Goal: Task Accomplishment & Management: Complete application form

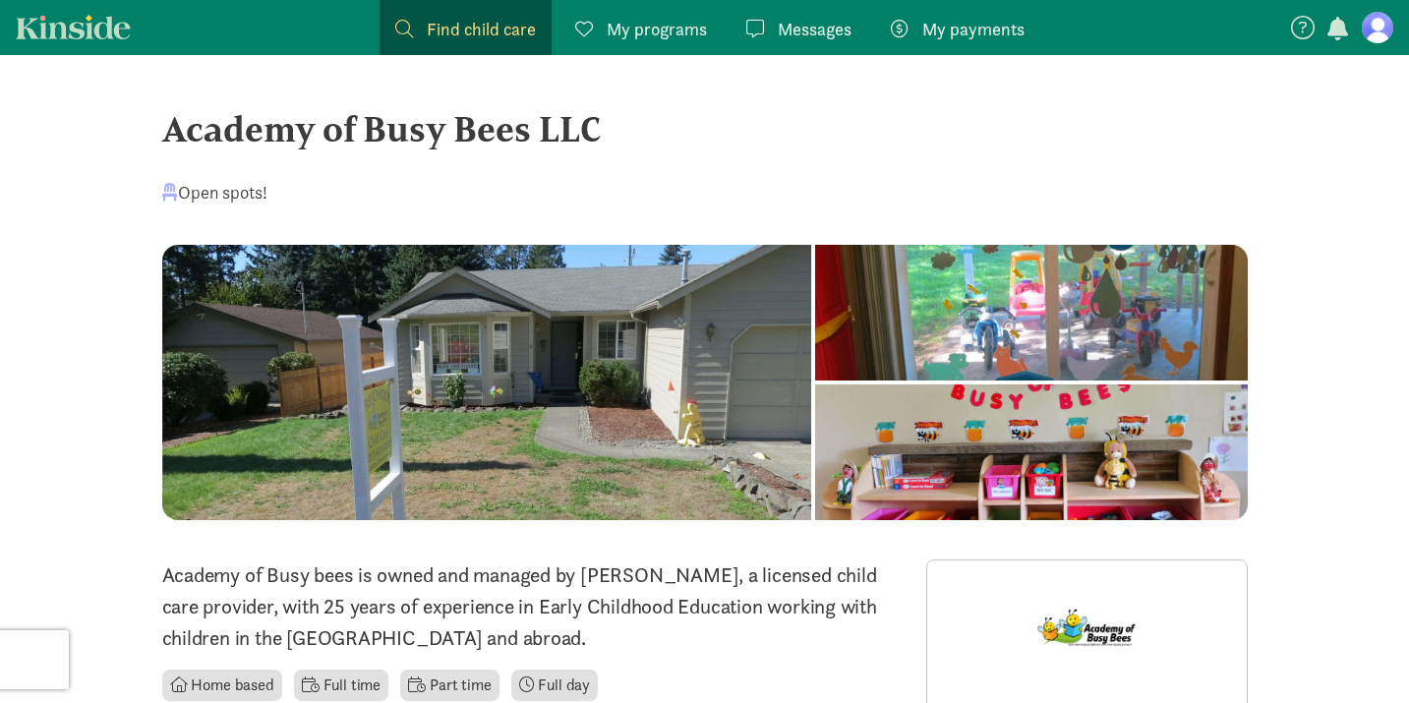
click at [789, 26] on span "Messages" at bounding box center [815, 29] width 74 height 27
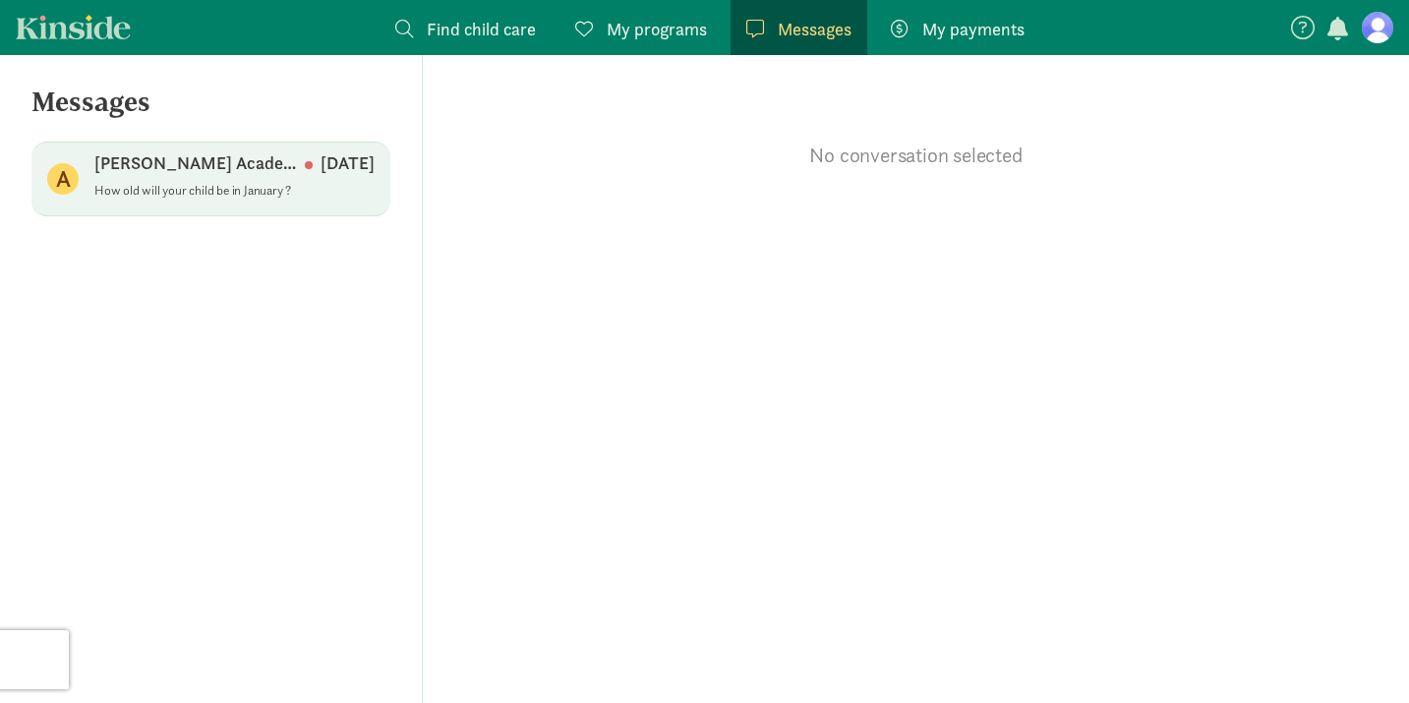
click at [248, 170] on p "Altamese Academy of Angels LLC." at bounding box center [199, 163] width 210 height 24
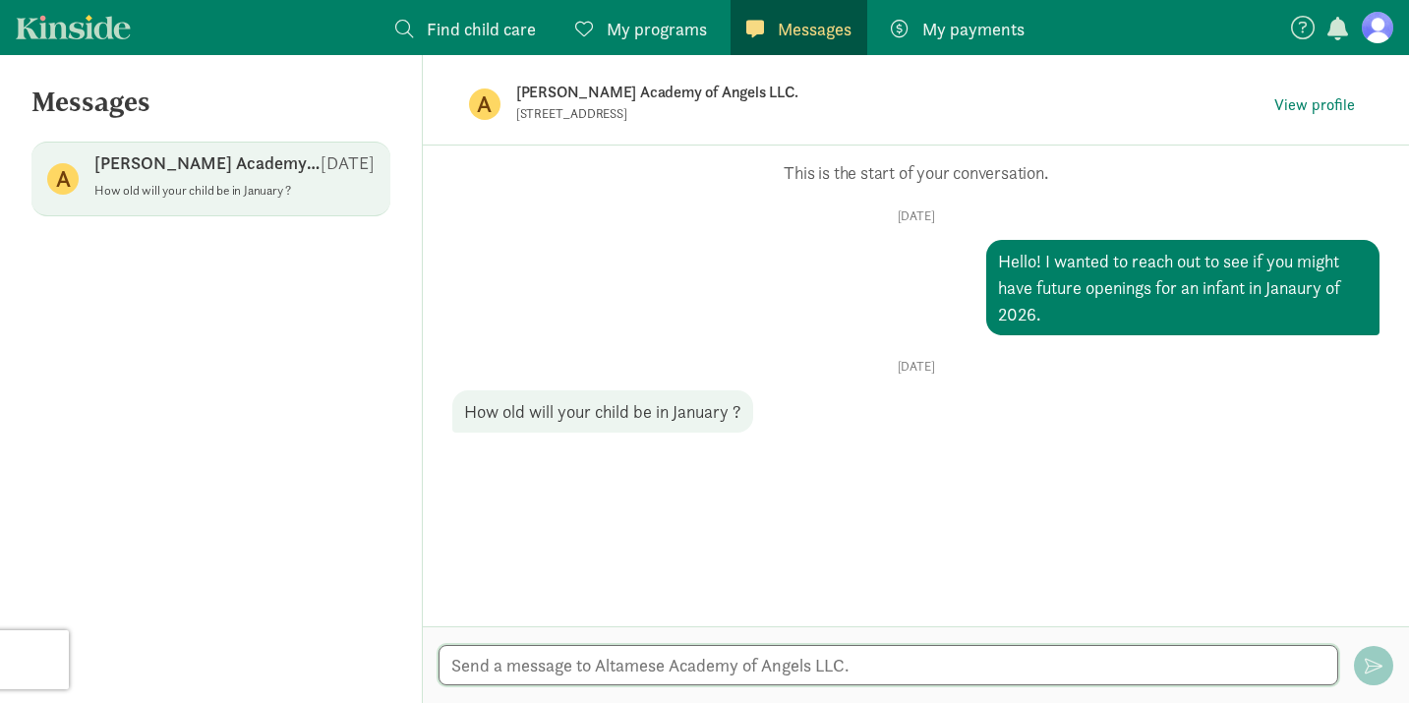
click at [577, 665] on textarea at bounding box center [889, 665] width 900 height 40
type textarea "He'll be about 4 months! He was due yesterday but hasn't decided to make an app…"
click at [1381, 667] on span "button" at bounding box center [1374, 666] width 18 height 18
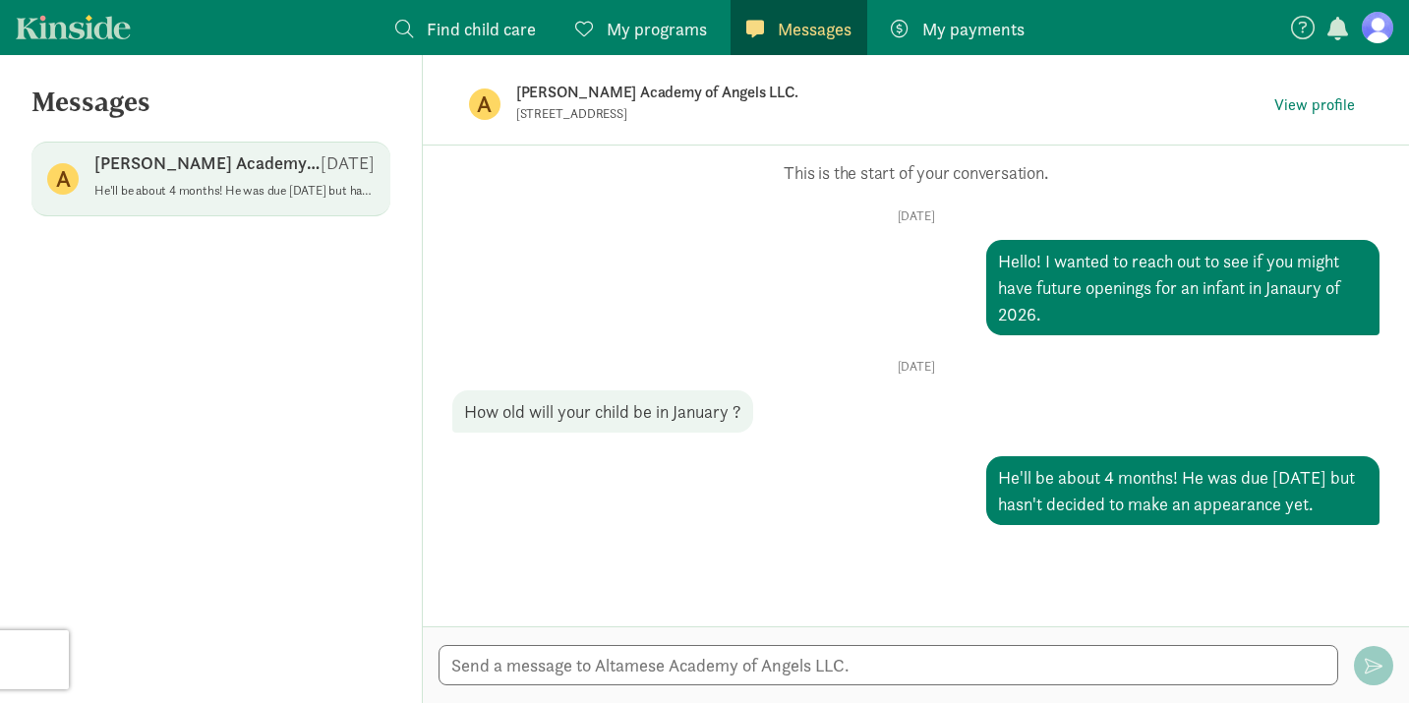
click at [623, 37] on span "My programs" at bounding box center [657, 29] width 100 height 27
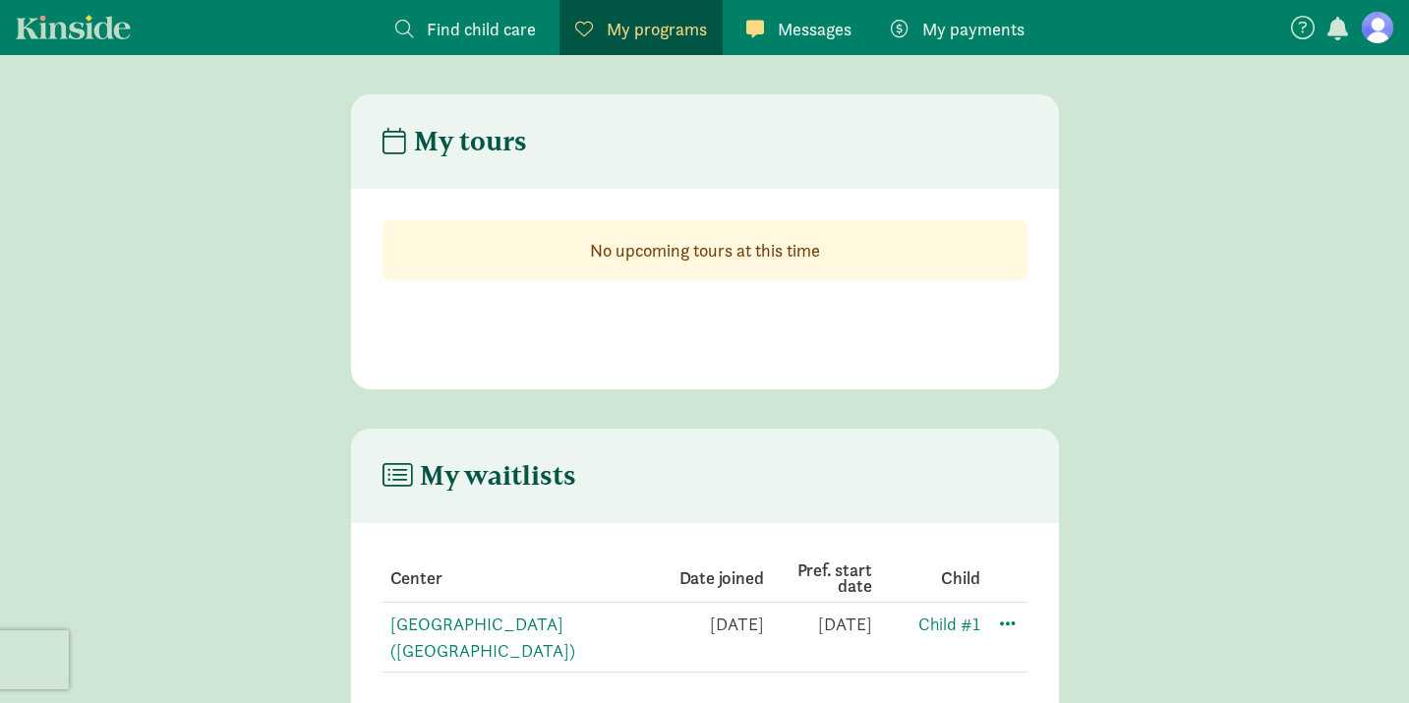
click at [482, 21] on span "Find child care" at bounding box center [481, 29] width 109 height 27
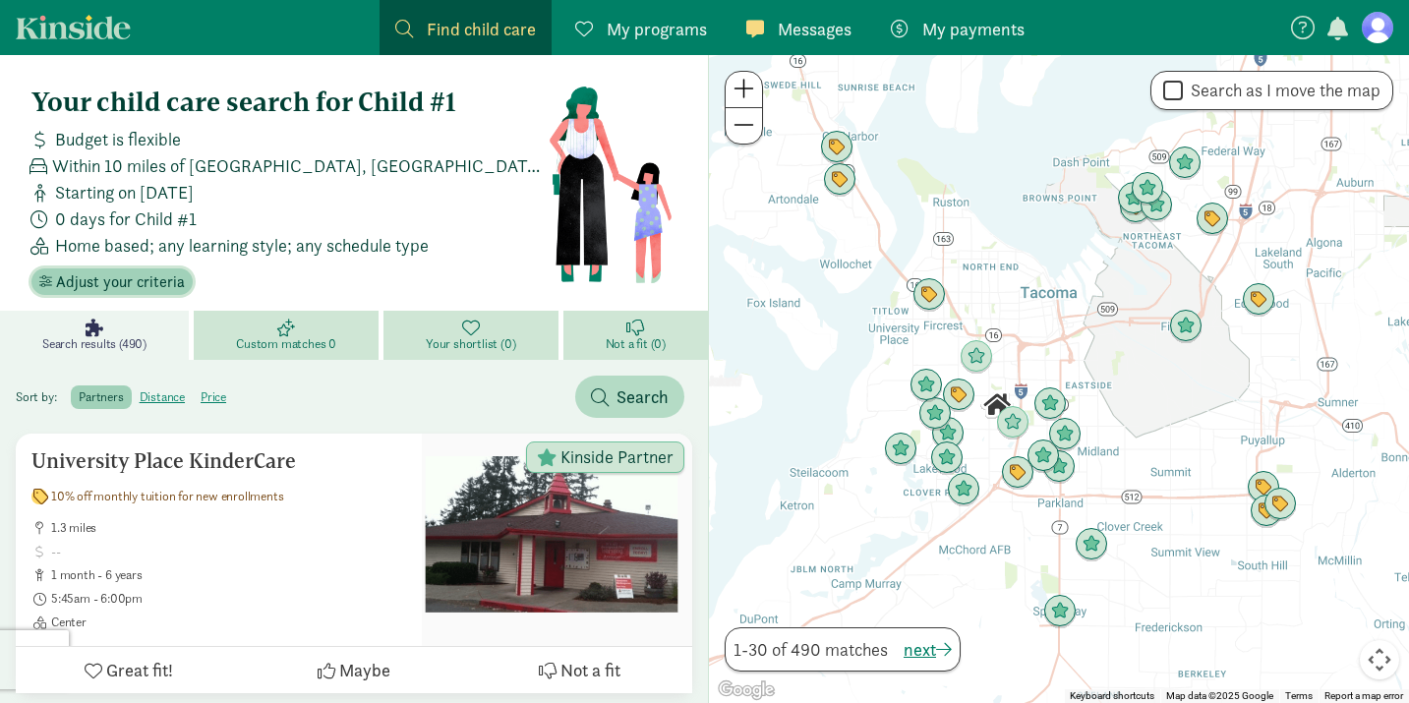
click at [144, 288] on span "Adjust your criteria" at bounding box center [120, 282] width 129 height 24
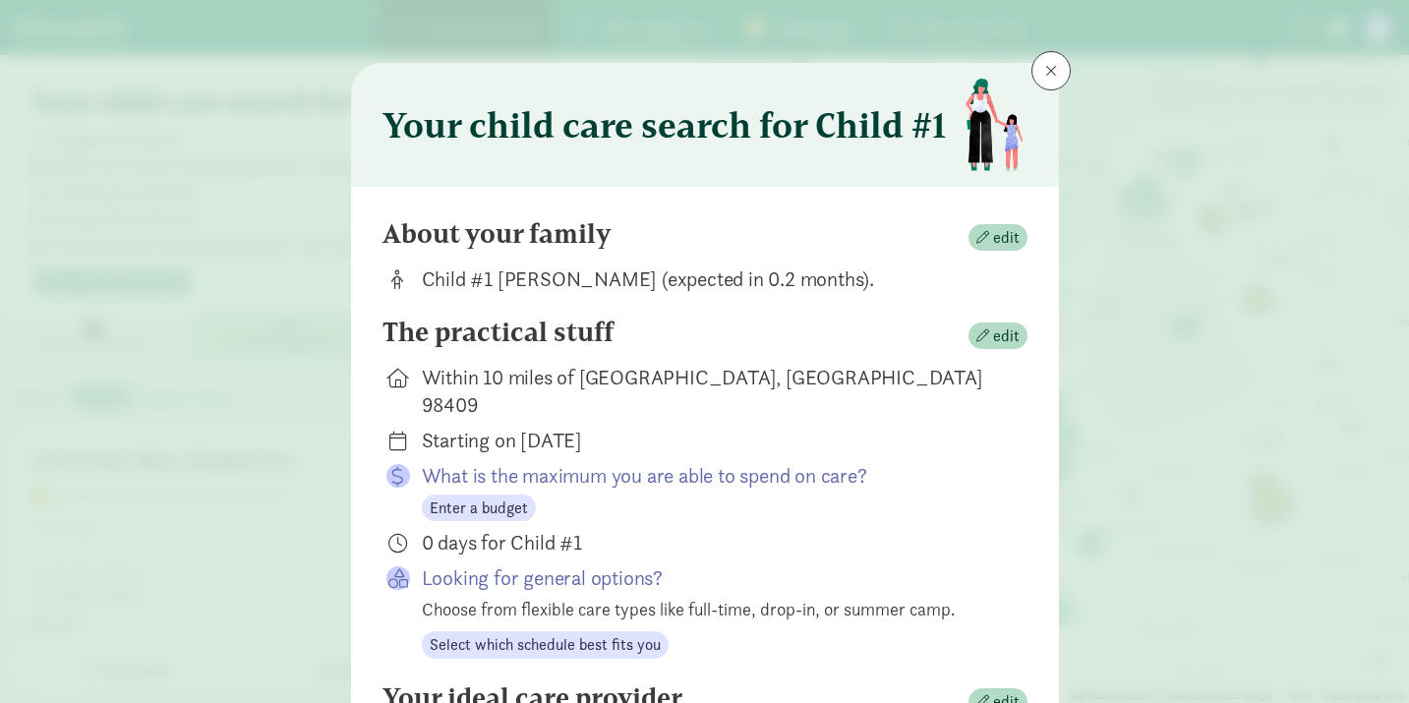
scroll to position [13, 0]
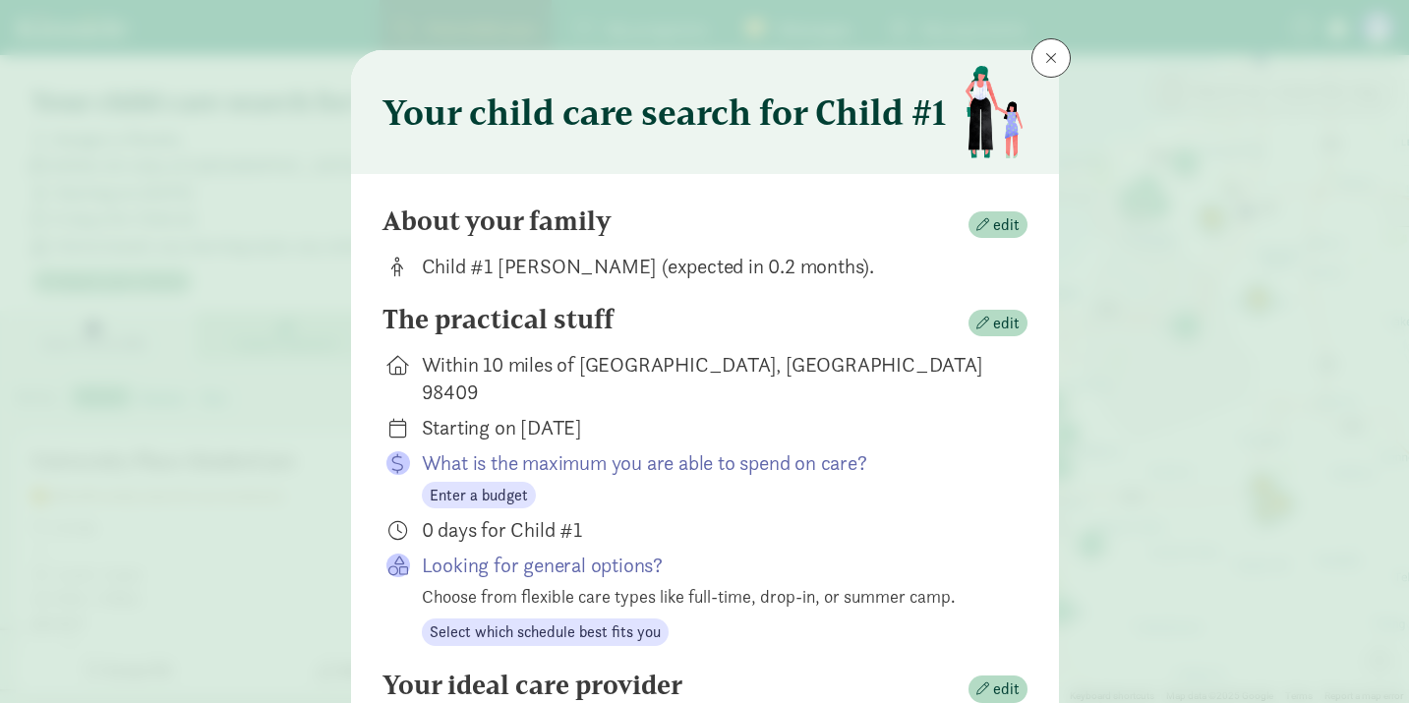
click at [994, 208] on div "About your family edit" at bounding box center [705, 225] width 645 height 39
click at [996, 220] on span "edit" at bounding box center [1006, 225] width 27 height 24
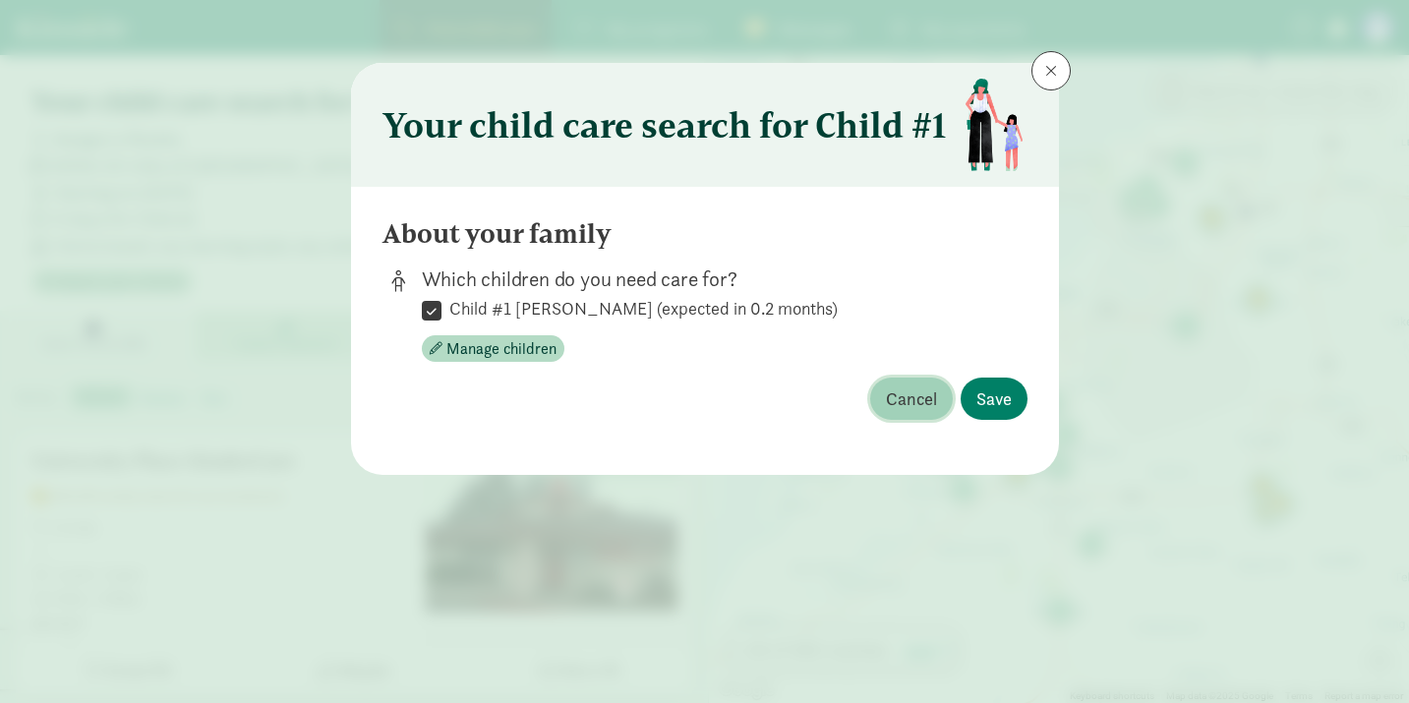
click at [926, 390] on span "Cancel" at bounding box center [911, 399] width 51 height 27
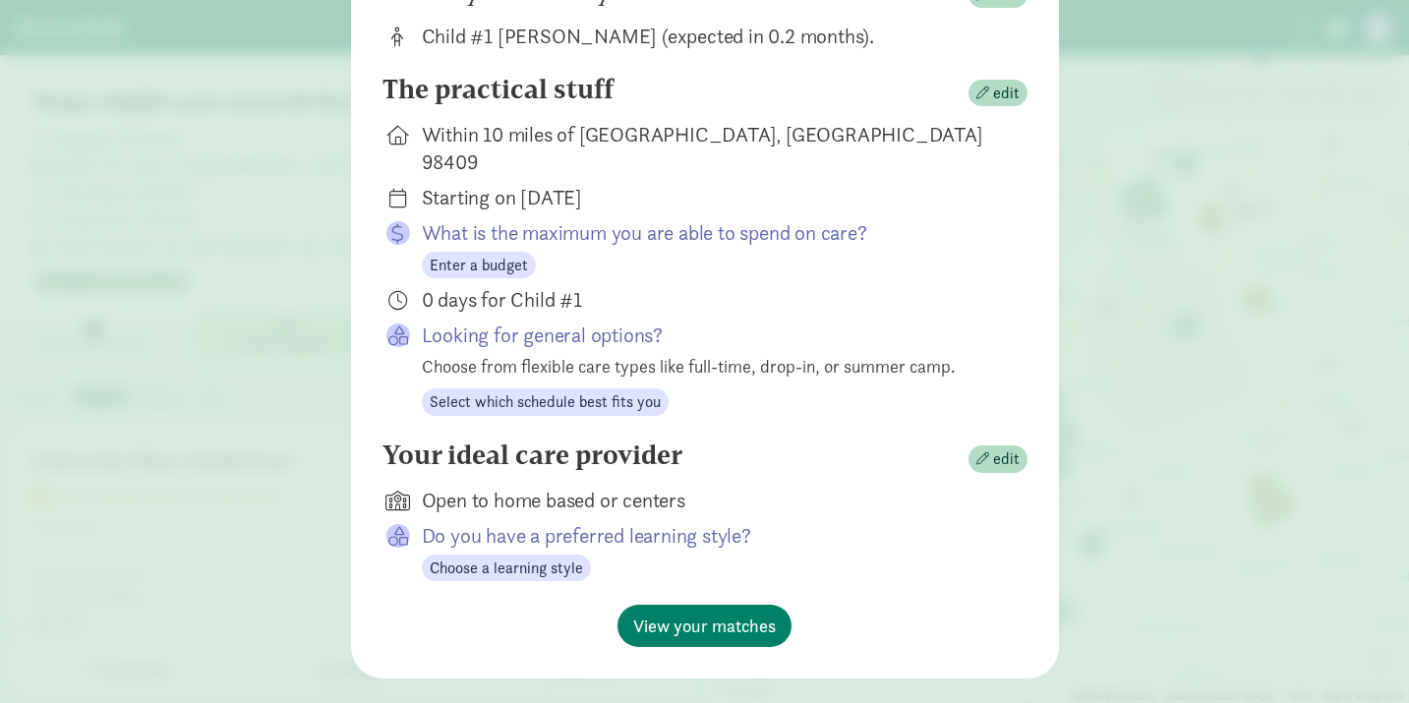
scroll to position [245, 0]
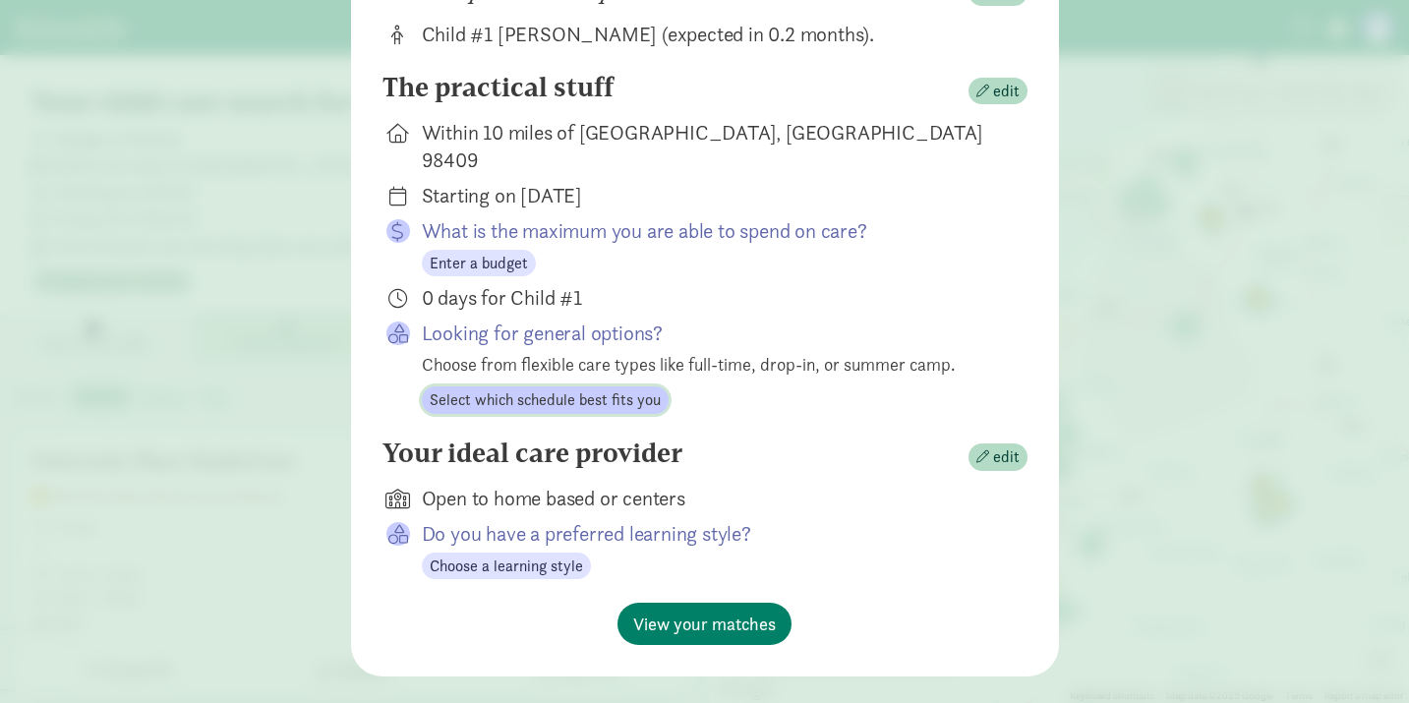
click at [550, 389] on span "Select which schedule best fits you" at bounding box center [545, 401] width 231 height 24
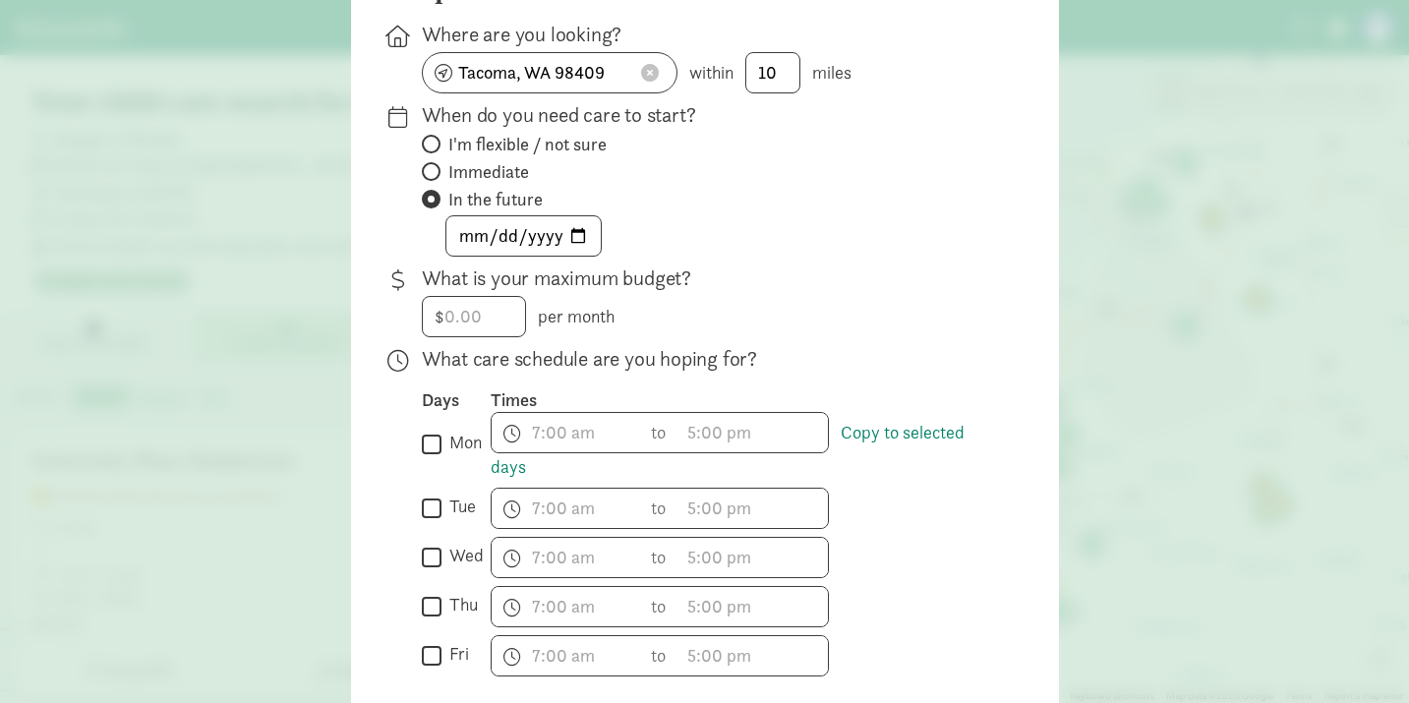
click at [812, 256] on div "2026-01-05" at bounding box center [709, 235] width 574 height 41
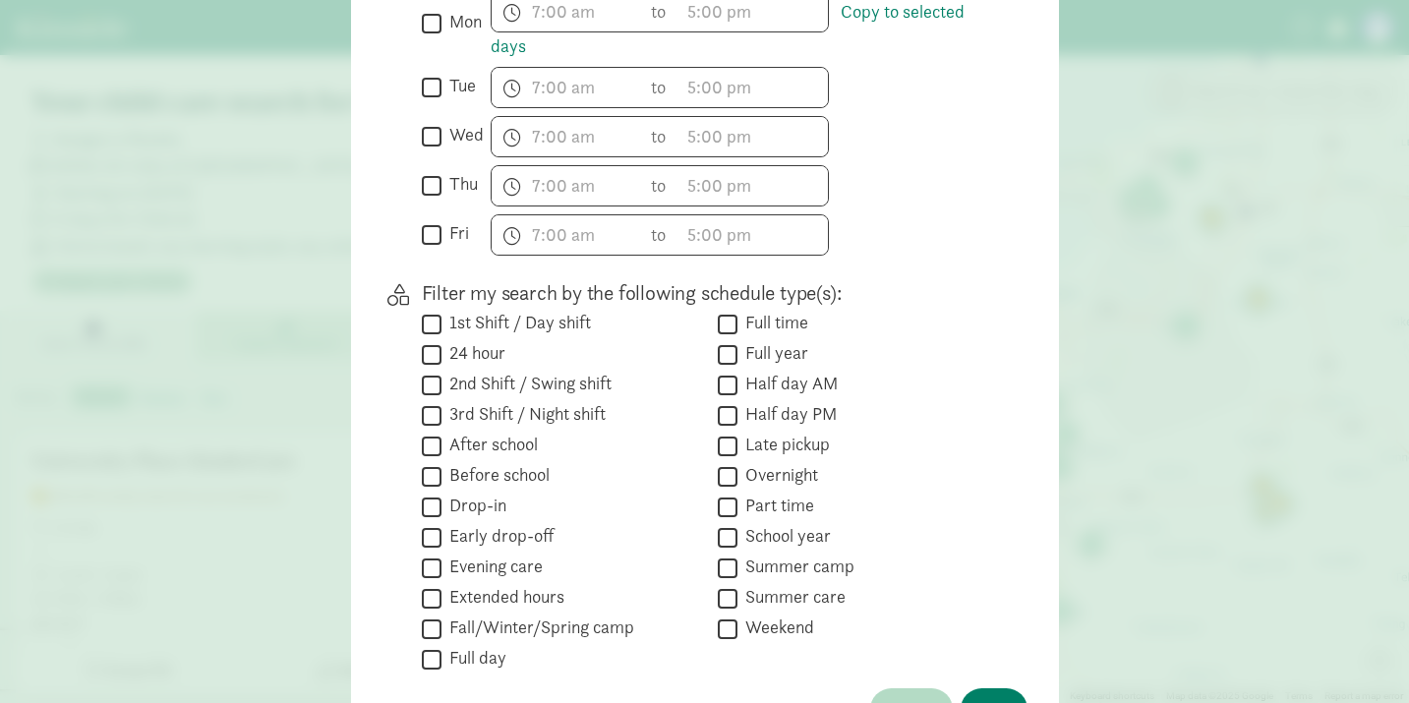
scroll to position [810, 0]
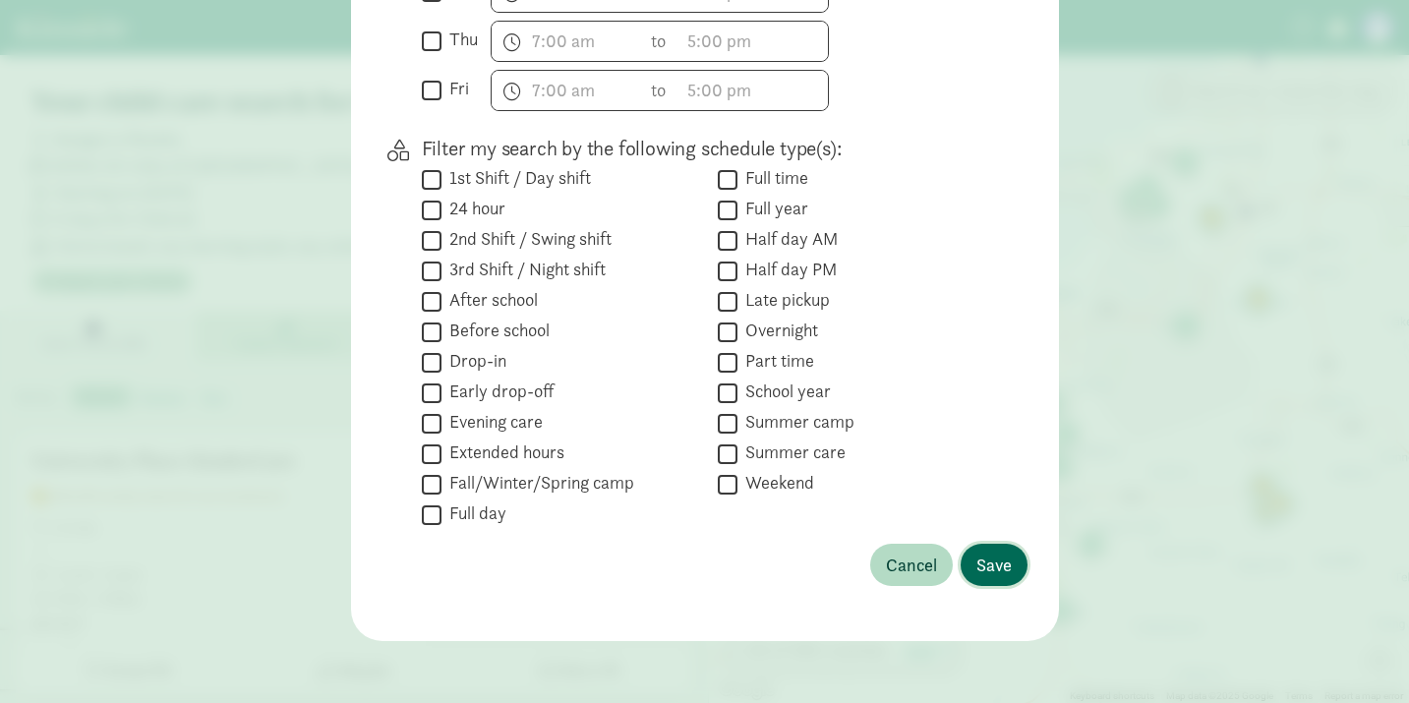
click at [996, 569] on span "Save" at bounding box center [994, 565] width 35 height 27
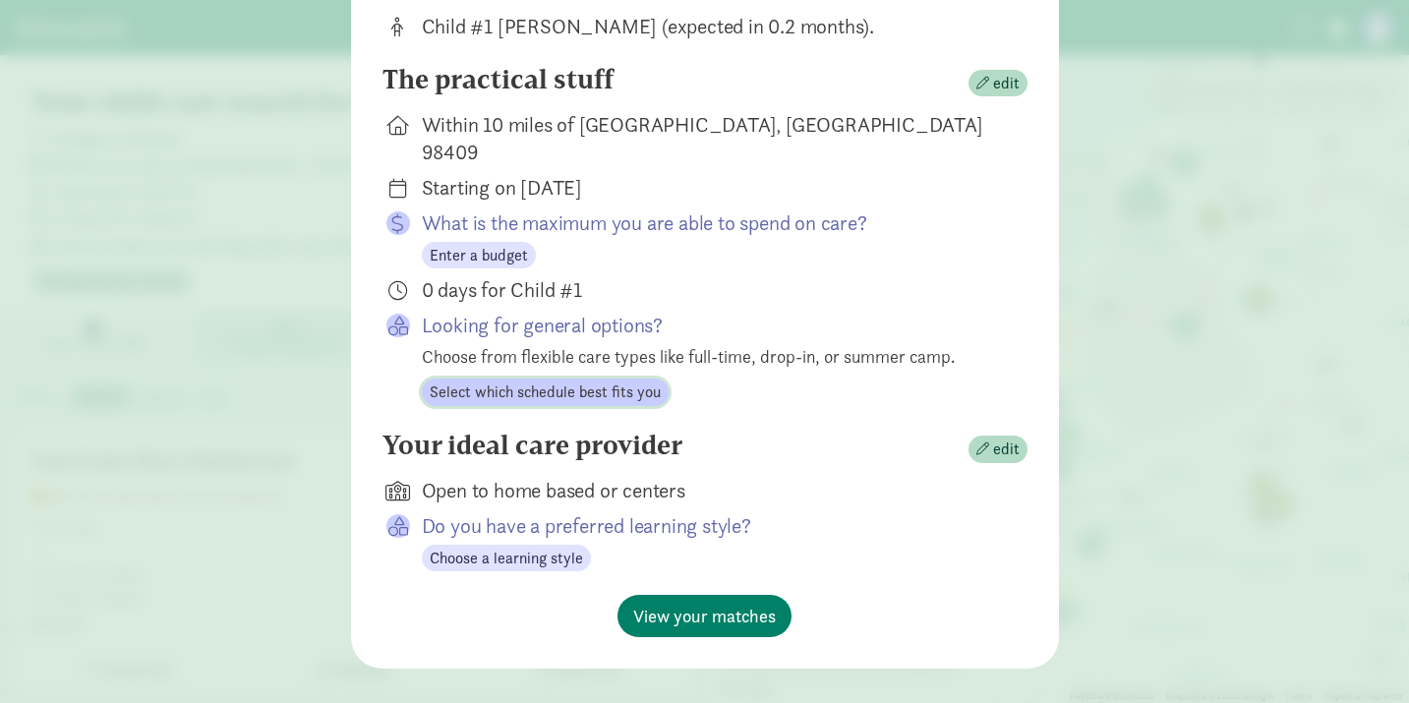
click at [612, 381] on span "Select which schedule best fits you" at bounding box center [545, 393] width 231 height 24
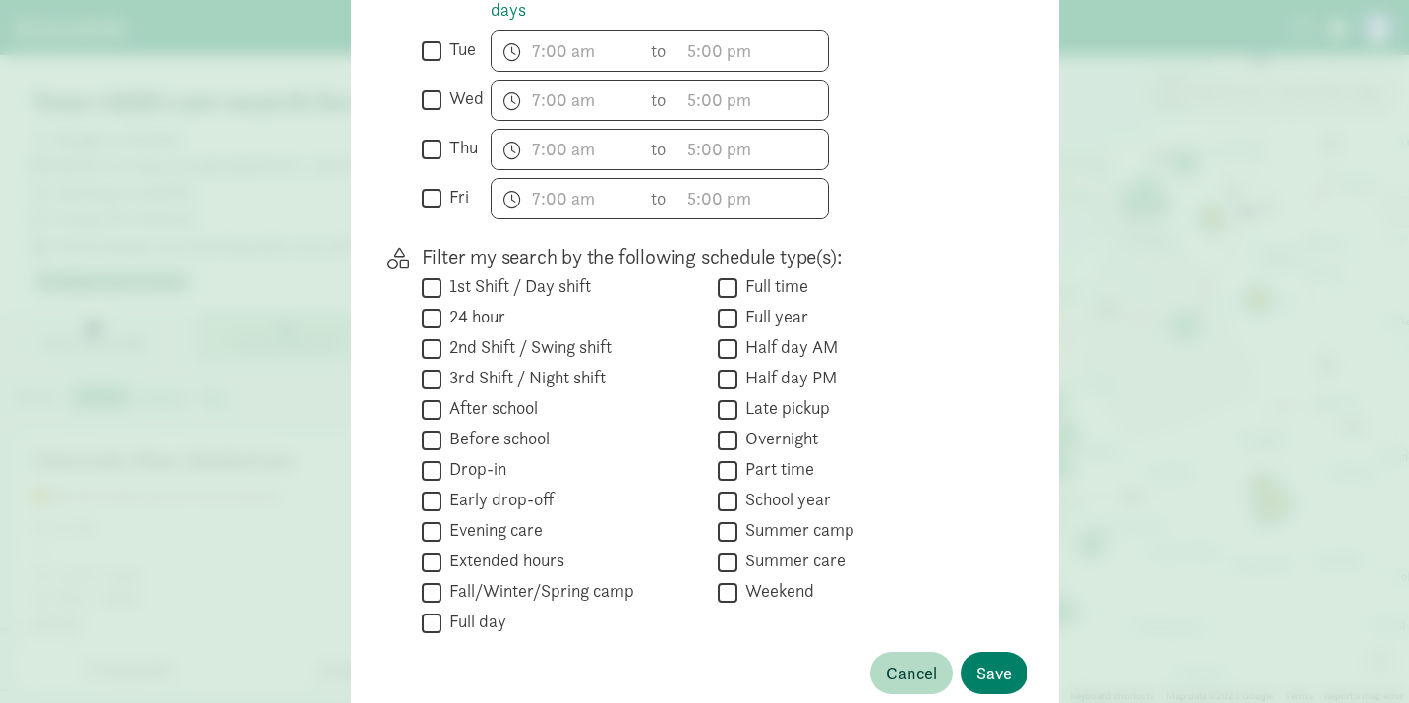
scroll to position [544, 0]
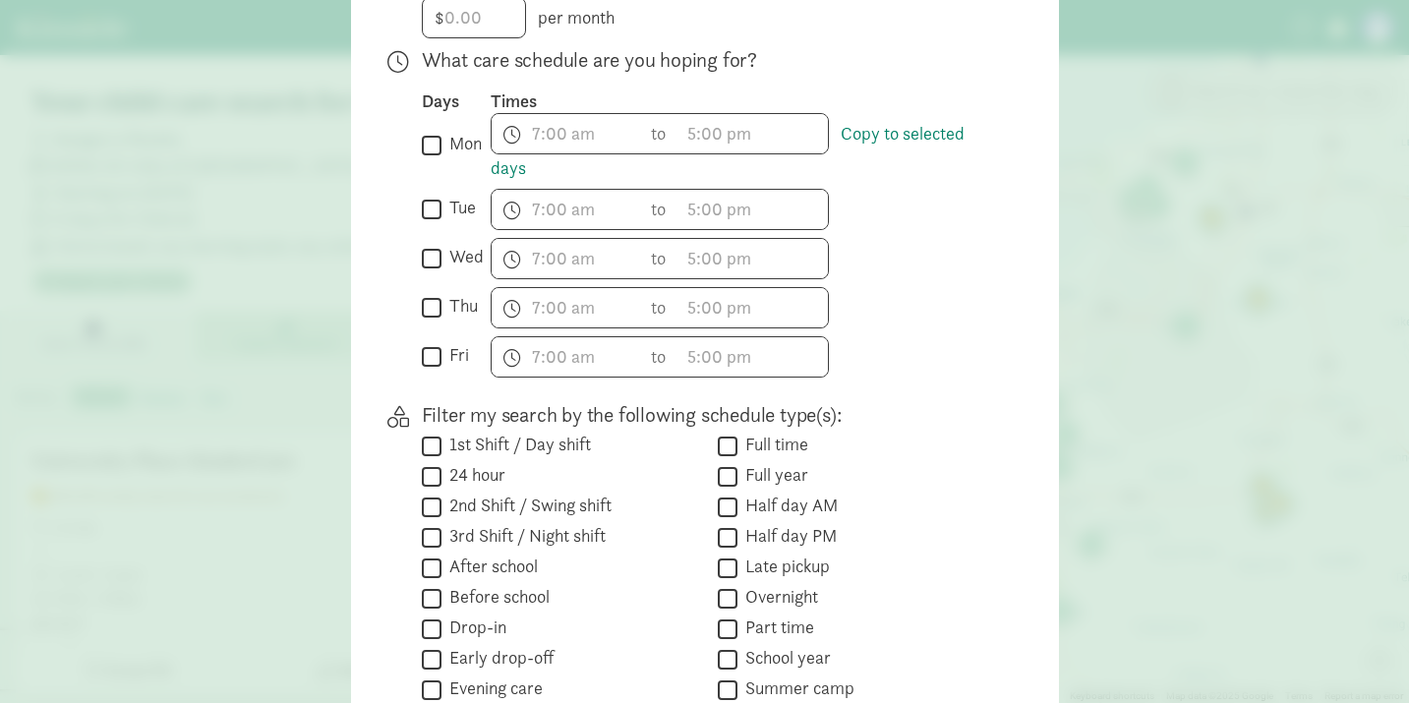
click at [428, 252] on input "wed" at bounding box center [432, 258] width 20 height 27
checkbox input "true"
click at [431, 300] on input "thu" at bounding box center [432, 307] width 20 height 27
checkbox input "true"
click at [429, 349] on input "fri" at bounding box center [432, 356] width 20 height 27
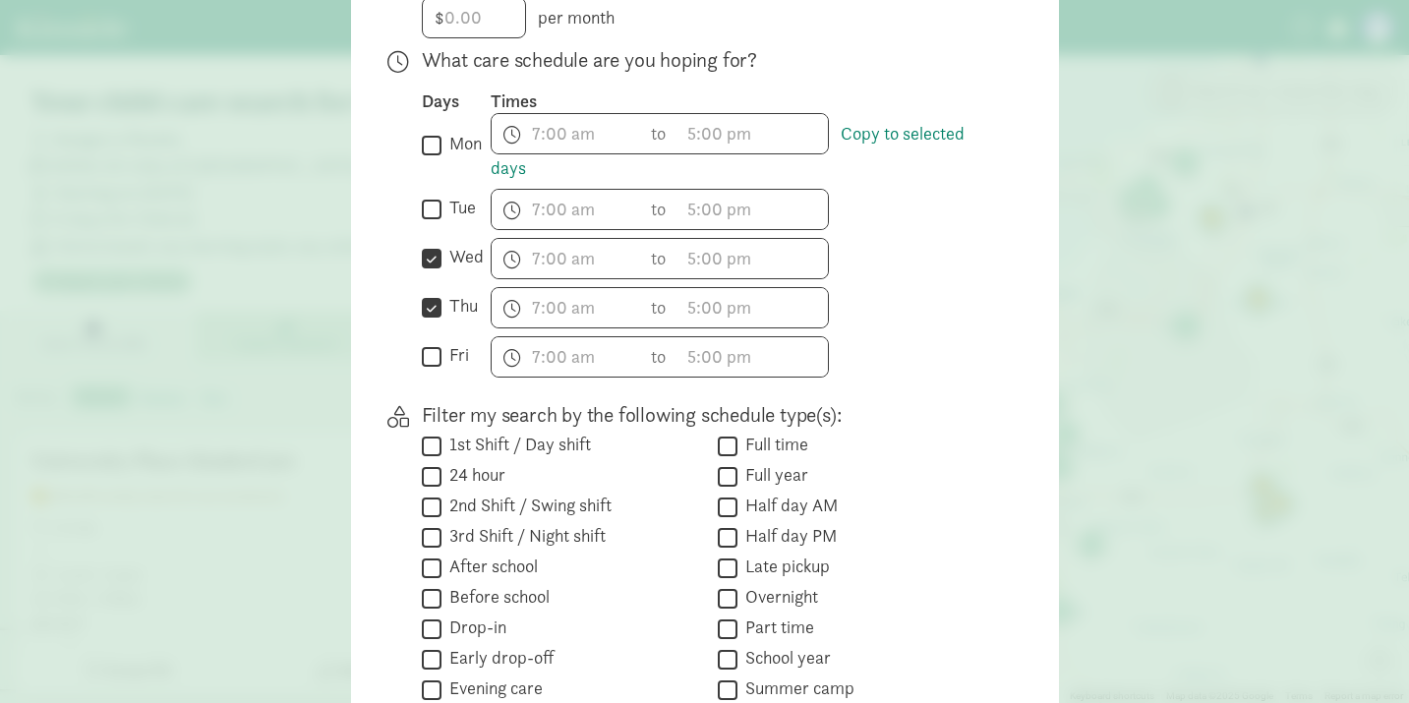
checkbox input "true"
click at [538, 256] on input "text" at bounding box center [567, 258] width 150 height 39
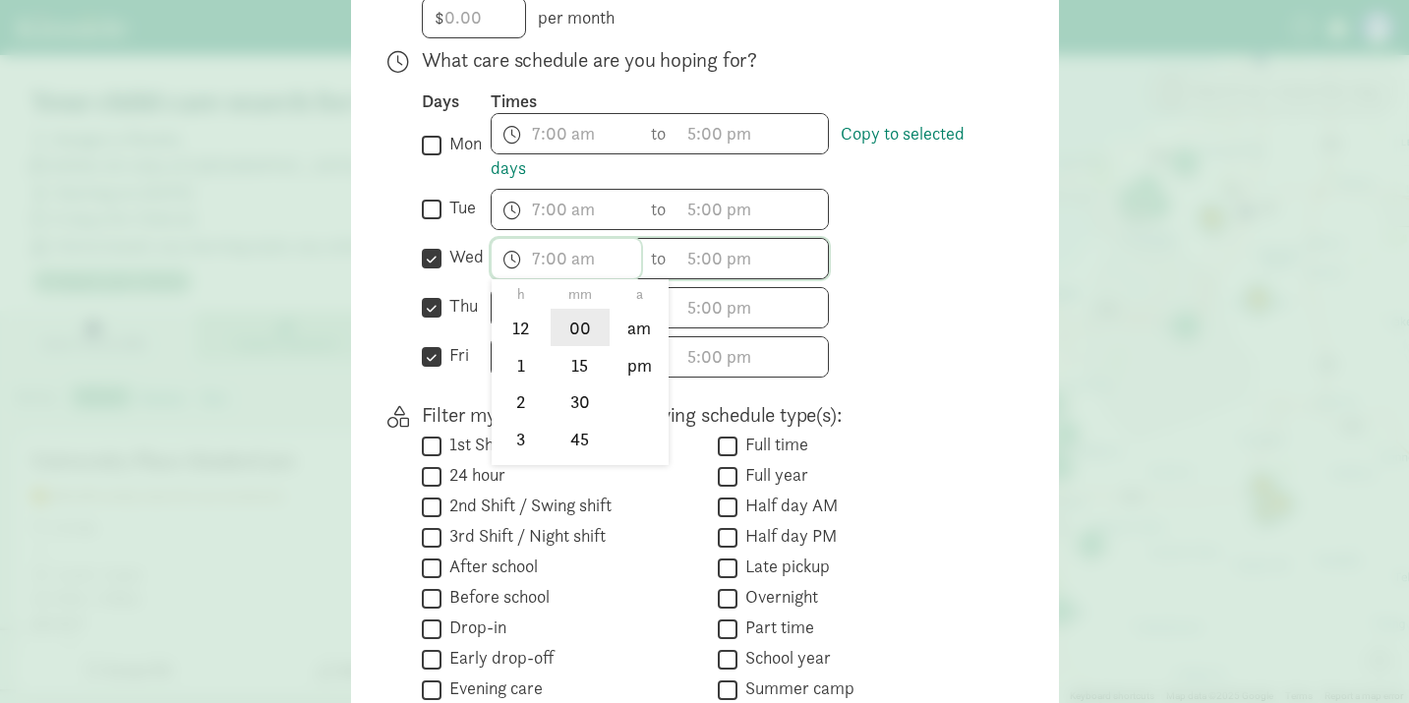
scroll to position [590, 0]
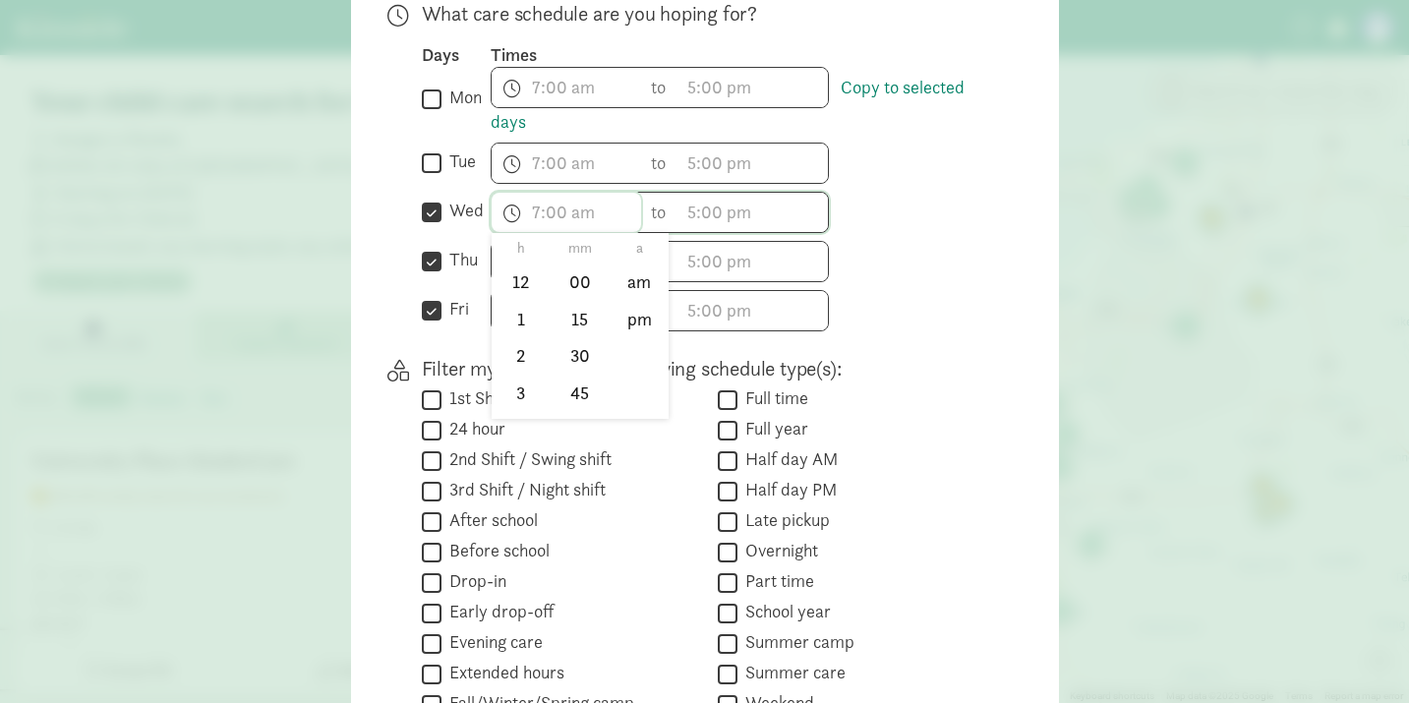
click at [535, 210] on input "text" at bounding box center [567, 212] width 150 height 39
click at [544, 214] on input "text" at bounding box center [567, 212] width 150 height 39
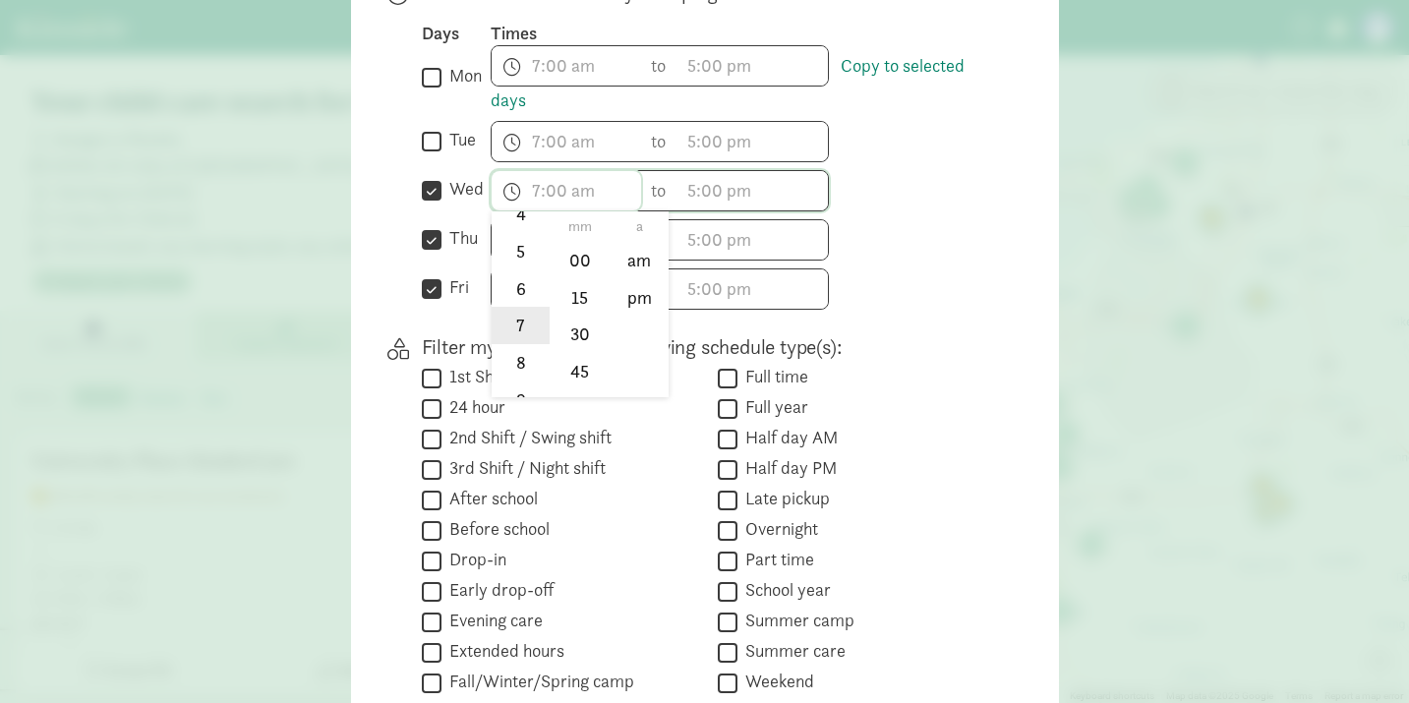
scroll to position [194, 0]
click at [518, 363] on li "8" at bounding box center [521, 363] width 58 height 37
click at [576, 267] on li "00" at bounding box center [580, 259] width 58 height 37
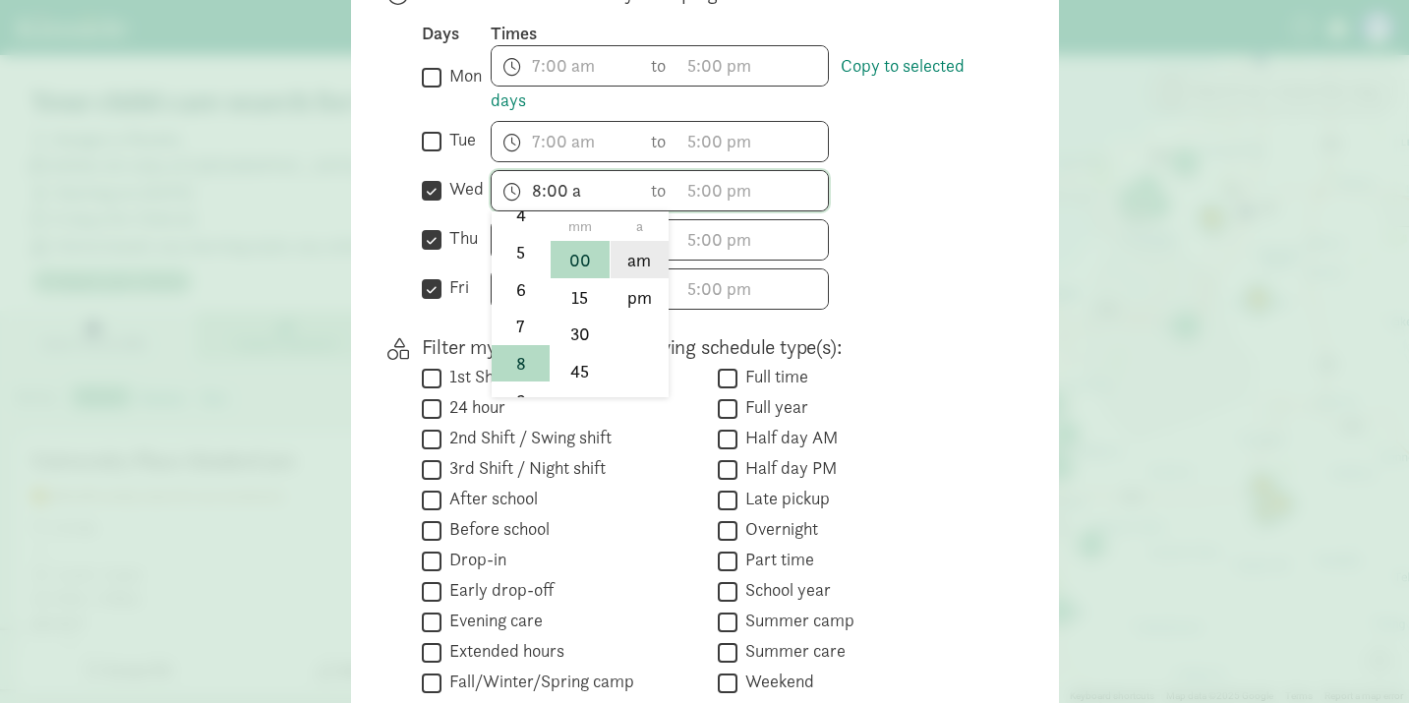
click at [649, 252] on li "am" at bounding box center [640, 259] width 58 height 37
type input "8:00 am"
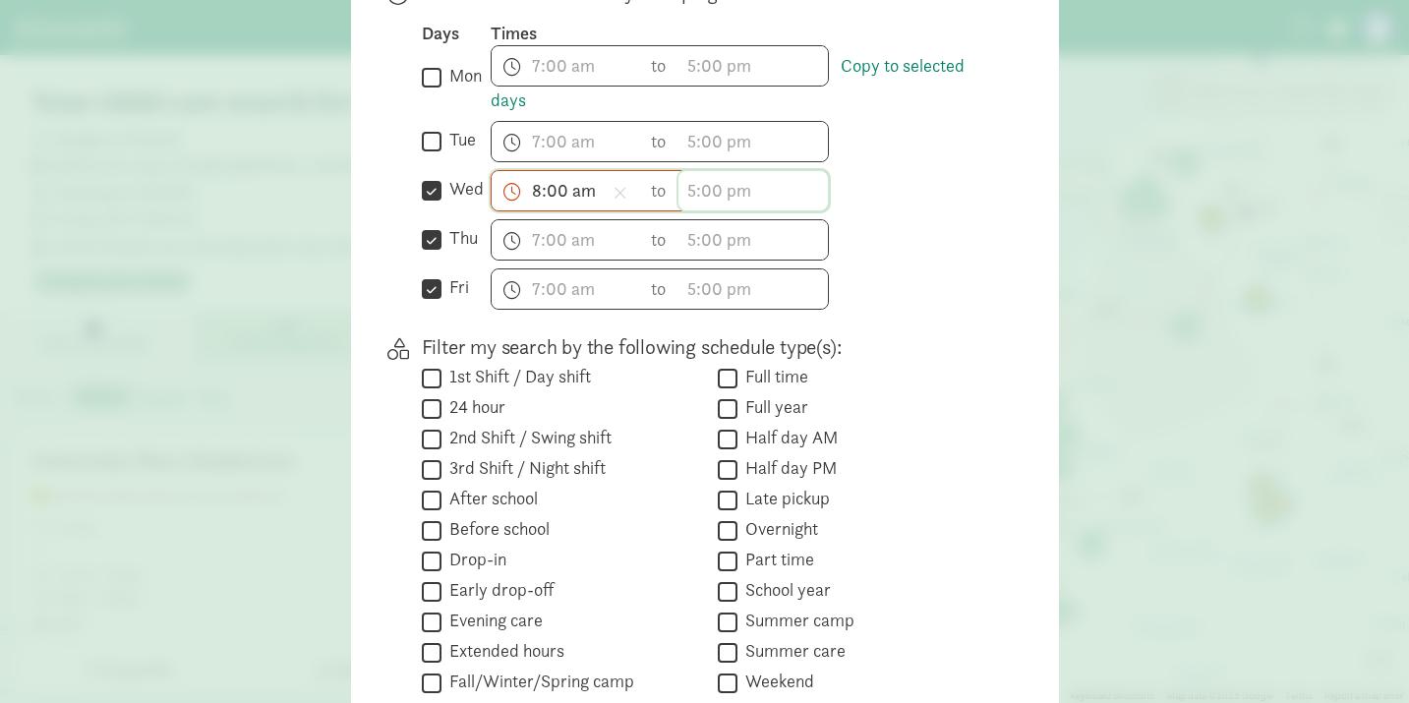
click at [693, 189] on input "text" at bounding box center [754, 190] width 150 height 39
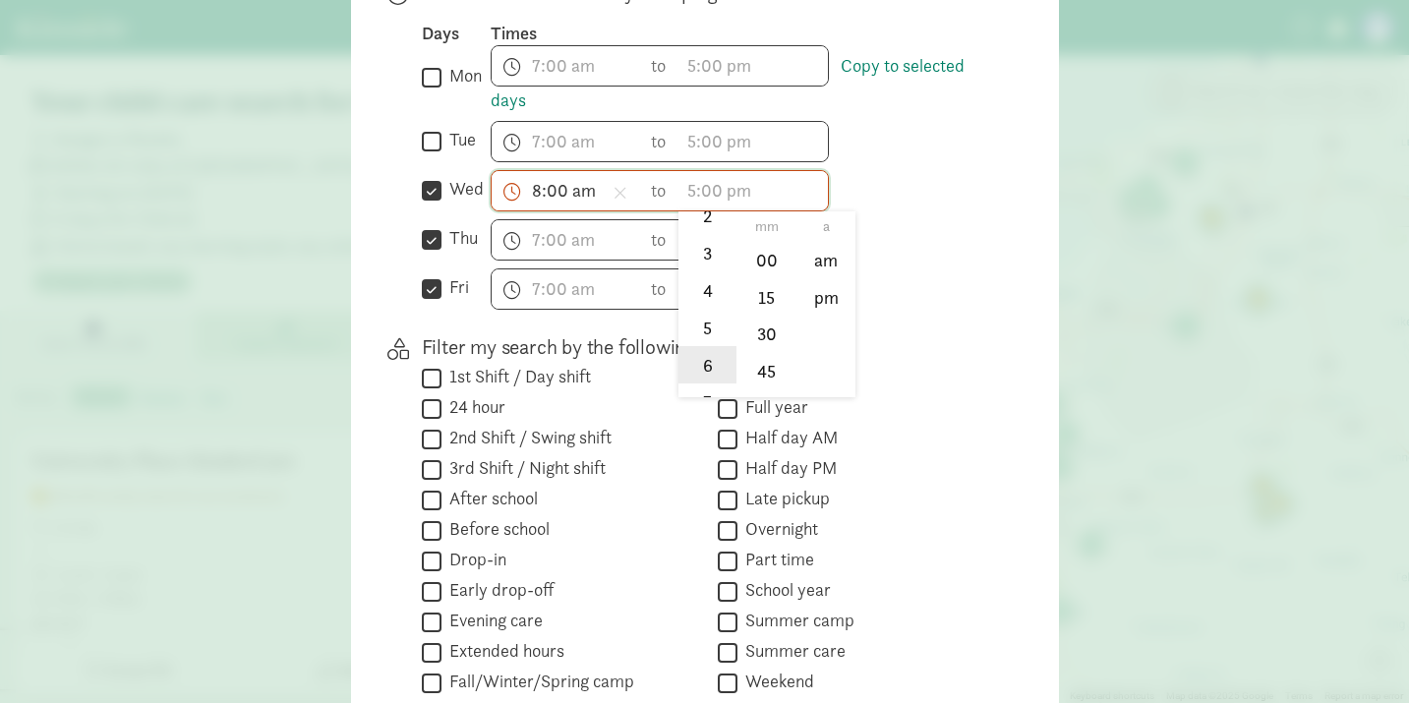
click at [706, 356] on li "6" at bounding box center [708, 364] width 58 height 37
click at [764, 257] on li "00" at bounding box center [767, 259] width 58 height 37
click at [825, 294] on li "pm" at bounding box center [827, 296] width 58 height 37
type input "6:00 pm"
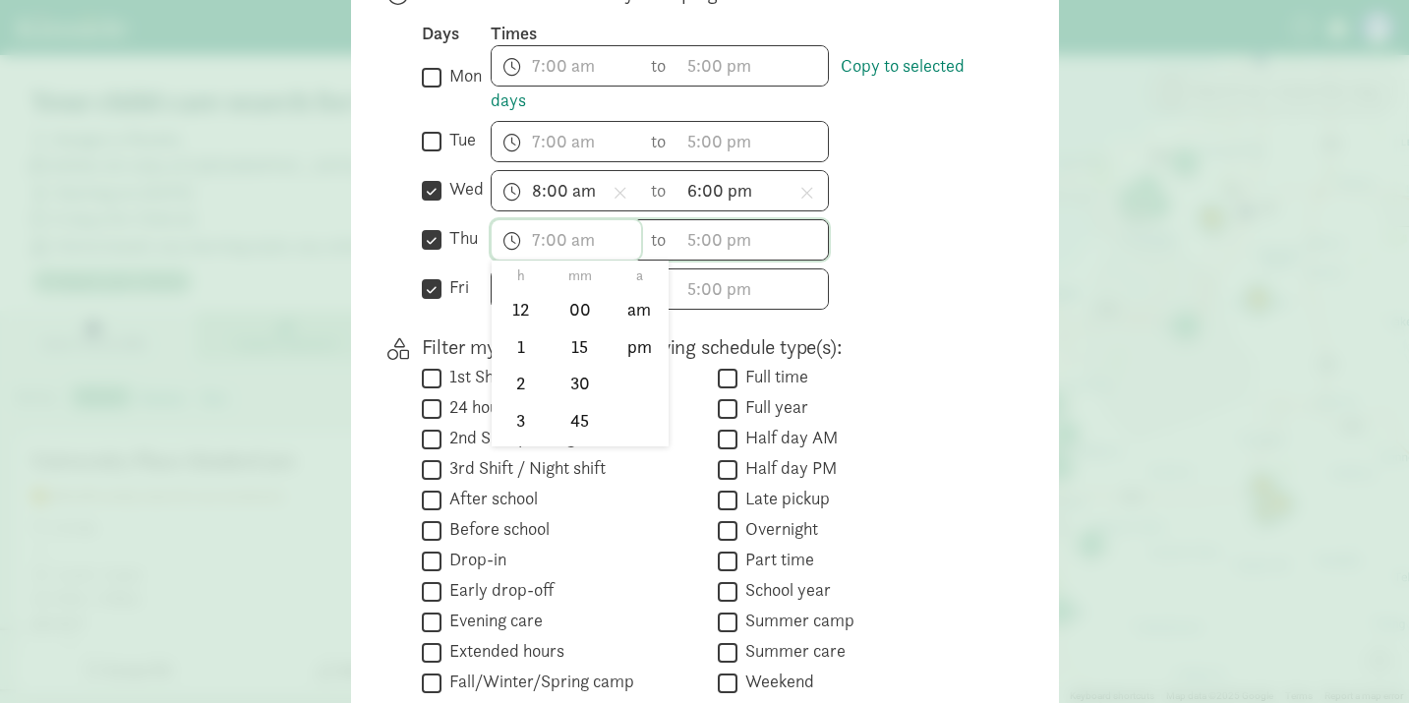
click at [512, 241] on input "text" at bounding box center [567, 239] width 150 height 39
click at [516, 400] on li "8" at bounding box center [521, 410] width 58 height 37
click at [575, 315] on li "00" at bounding box center [580, 308] width 58 height 37
click at [646, 315] on li "am" at bounding box center [640, 308] width 58 height 37
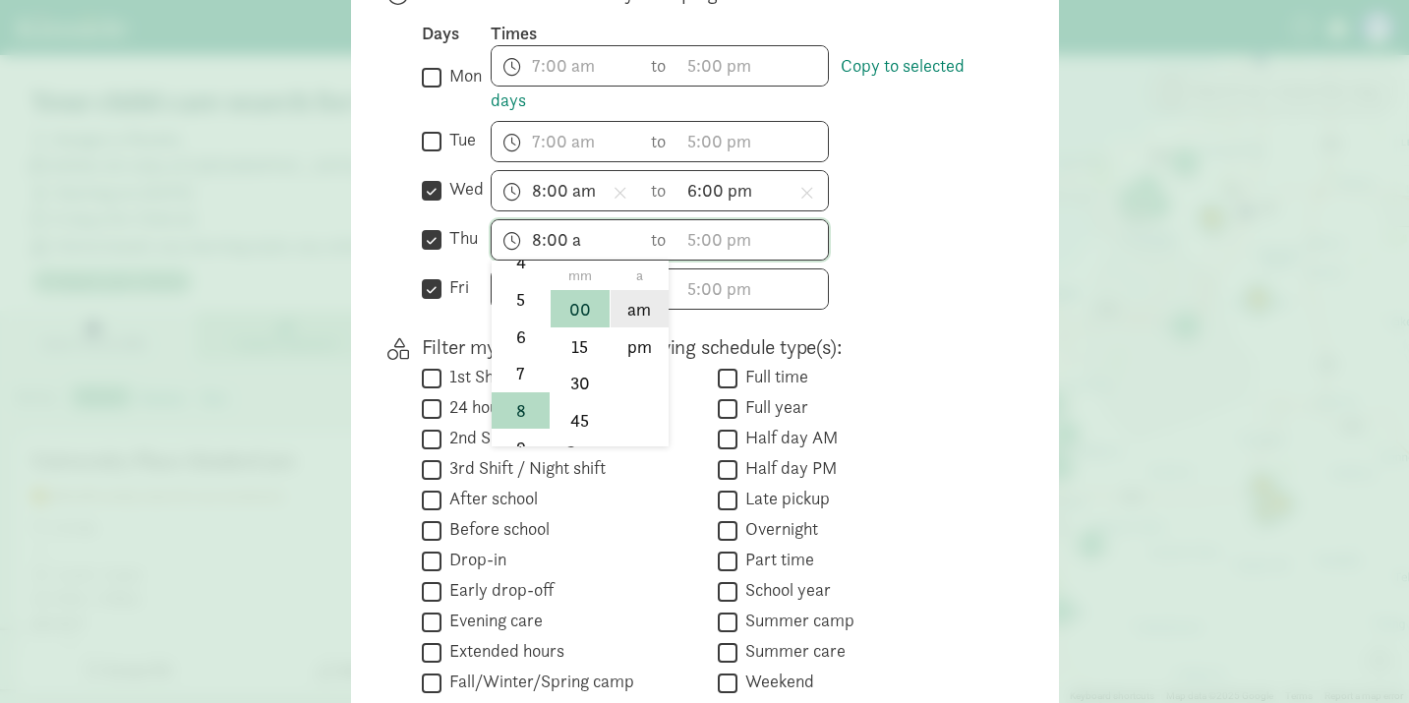
type input "8:00 am"
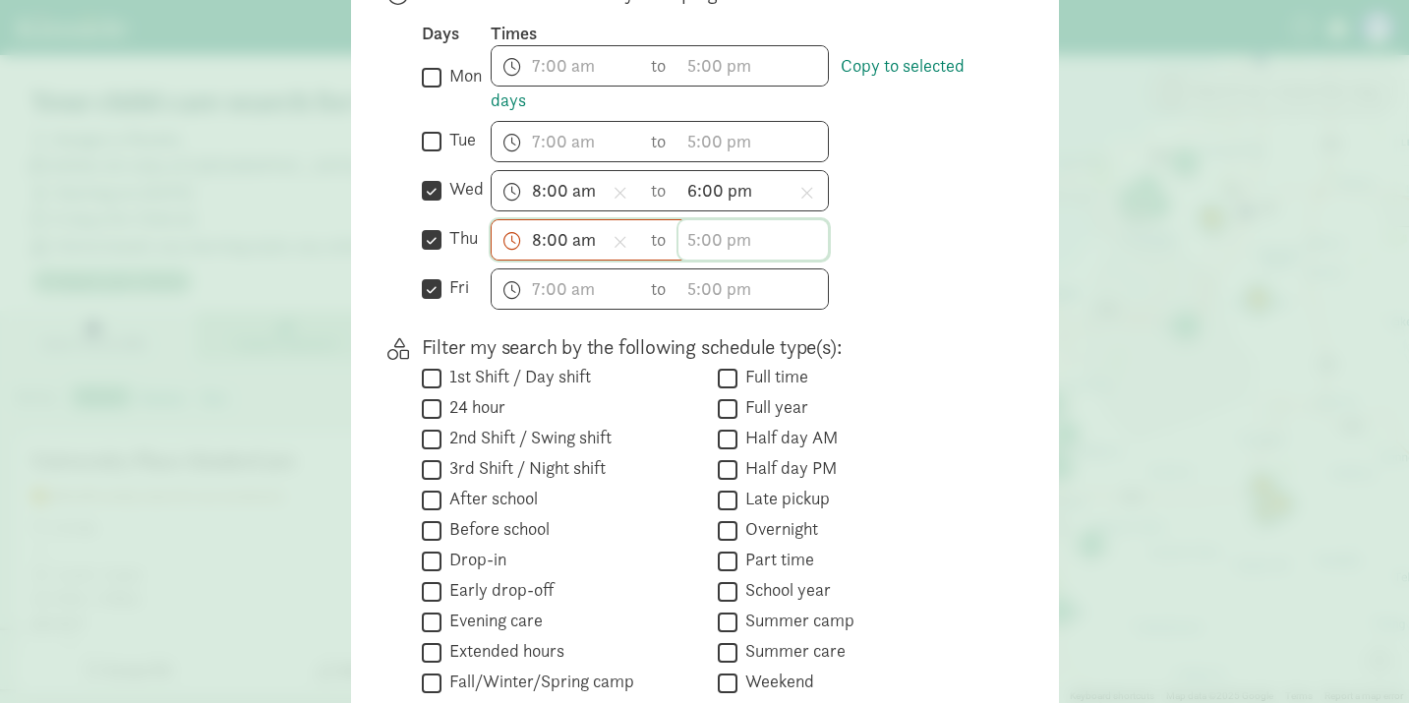
click at [692, 233] on input "text" at bounding box center [754, 239] width 150 height 39
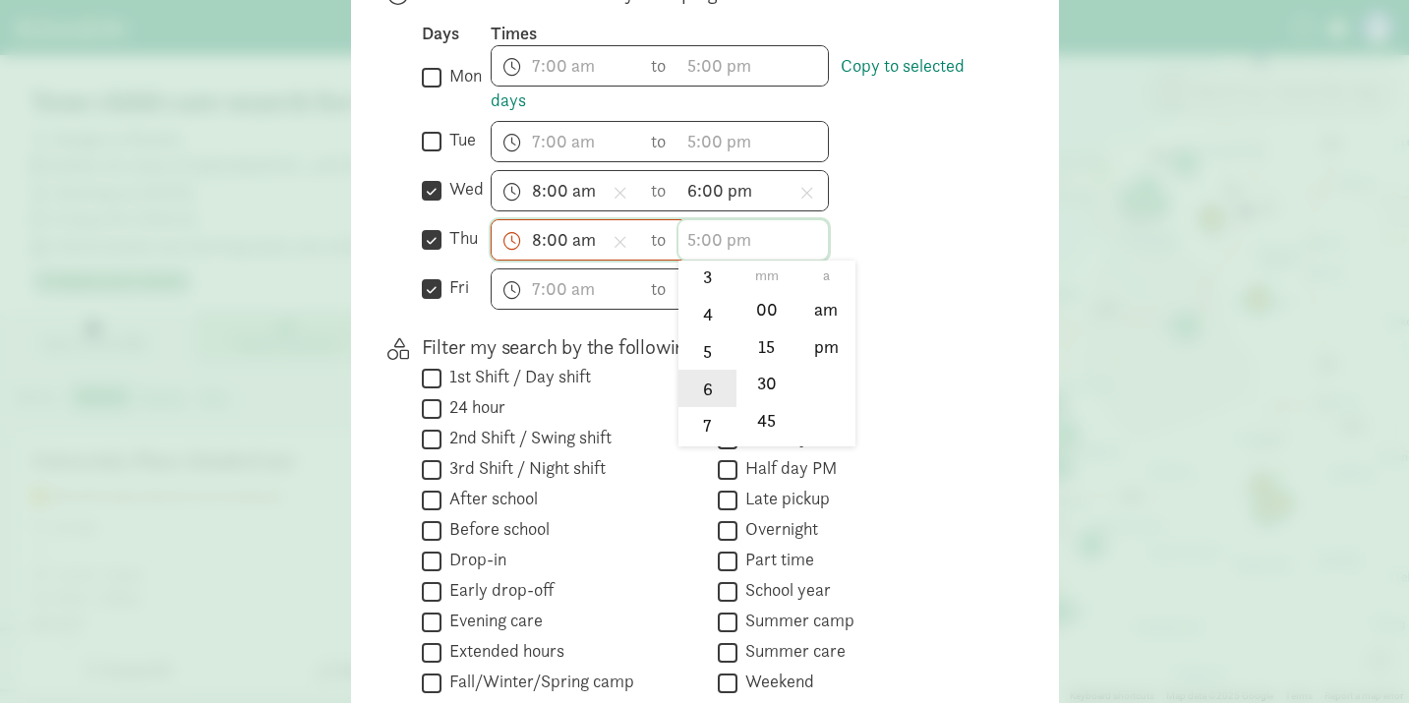
scroll to position [155, 0]
click at [703, 377] on li "6" at bounding box center [708, 376] width 58 height 37
click at [765, 311] on li "00" at bounding box center [767, 308] width 58 height 37
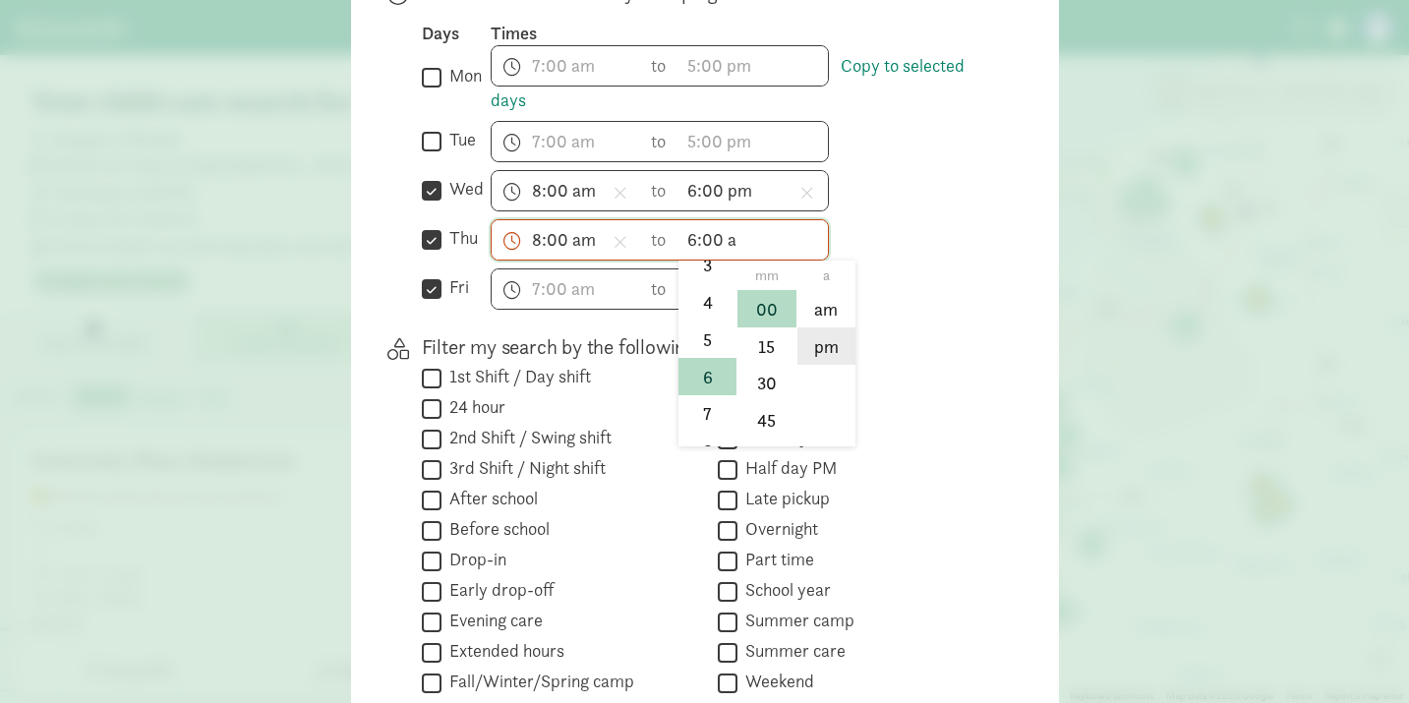
click at [830, 348] on li "pm" at bounding box center [827, 346] width 58 height 37
type input "6:00 pm"
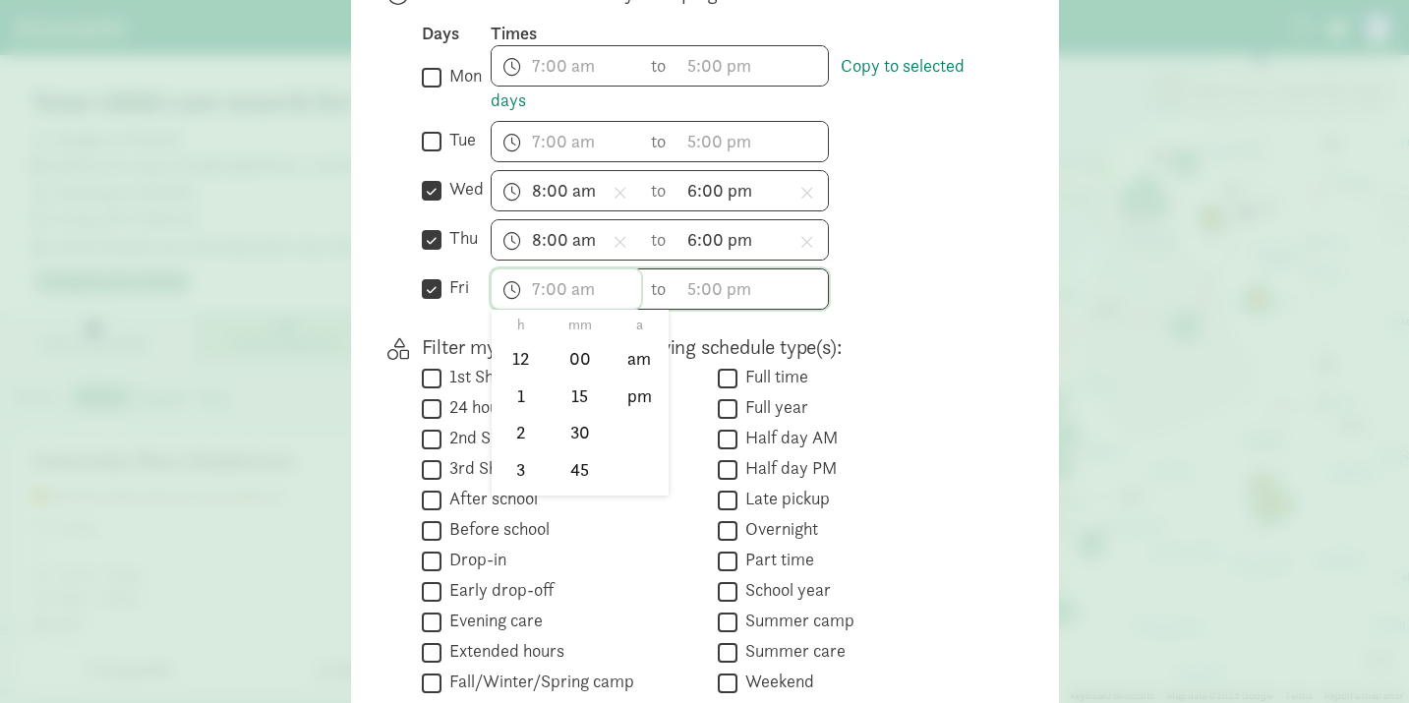
click at [533, 293] on input "text" at bounding box center [567, 288] width 150 height 39
click at [517, 479] on li "8" at bounding box center [521, 490] width 58 height 37
click at [580, 360] on li "00" at bounding box center [580, 357] width 58 height 37
click at [637, 356] on li "am" at bounding box center [640, 357] width 58 height 37
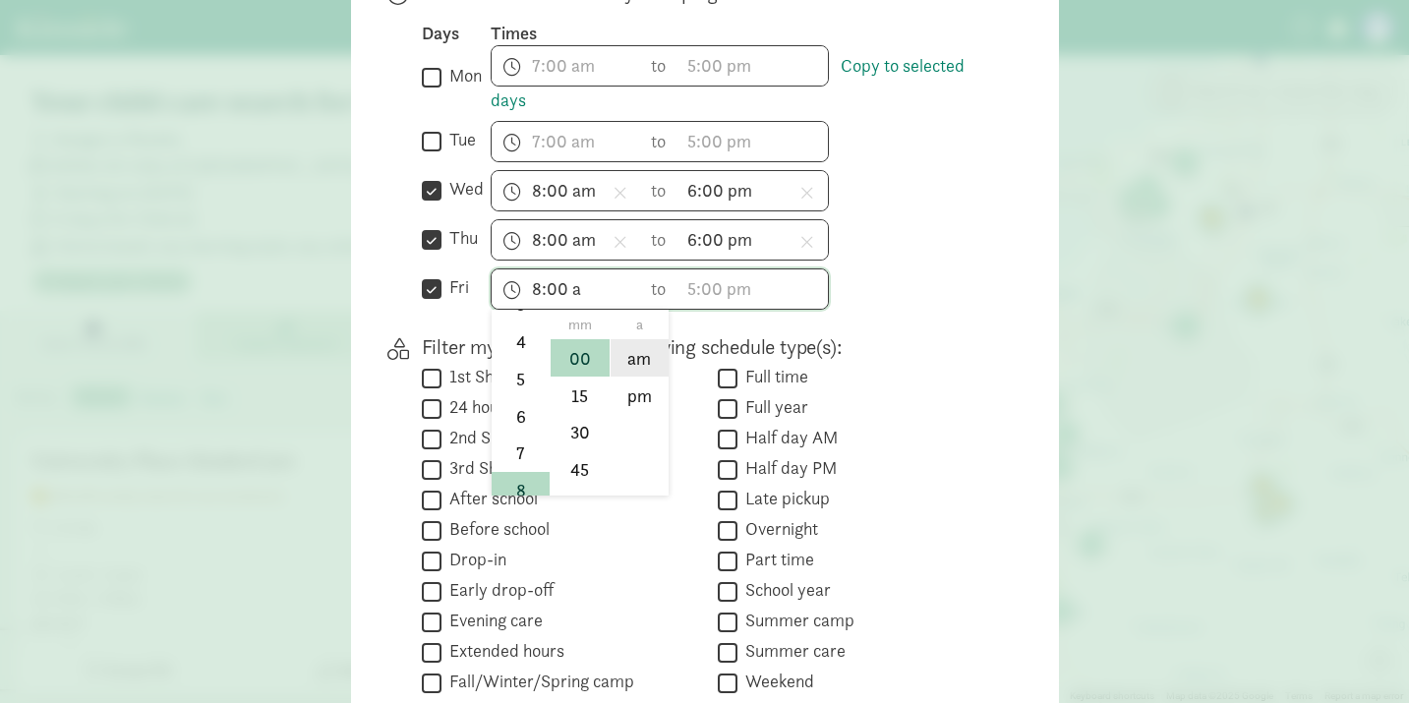
type input "8:00 am"
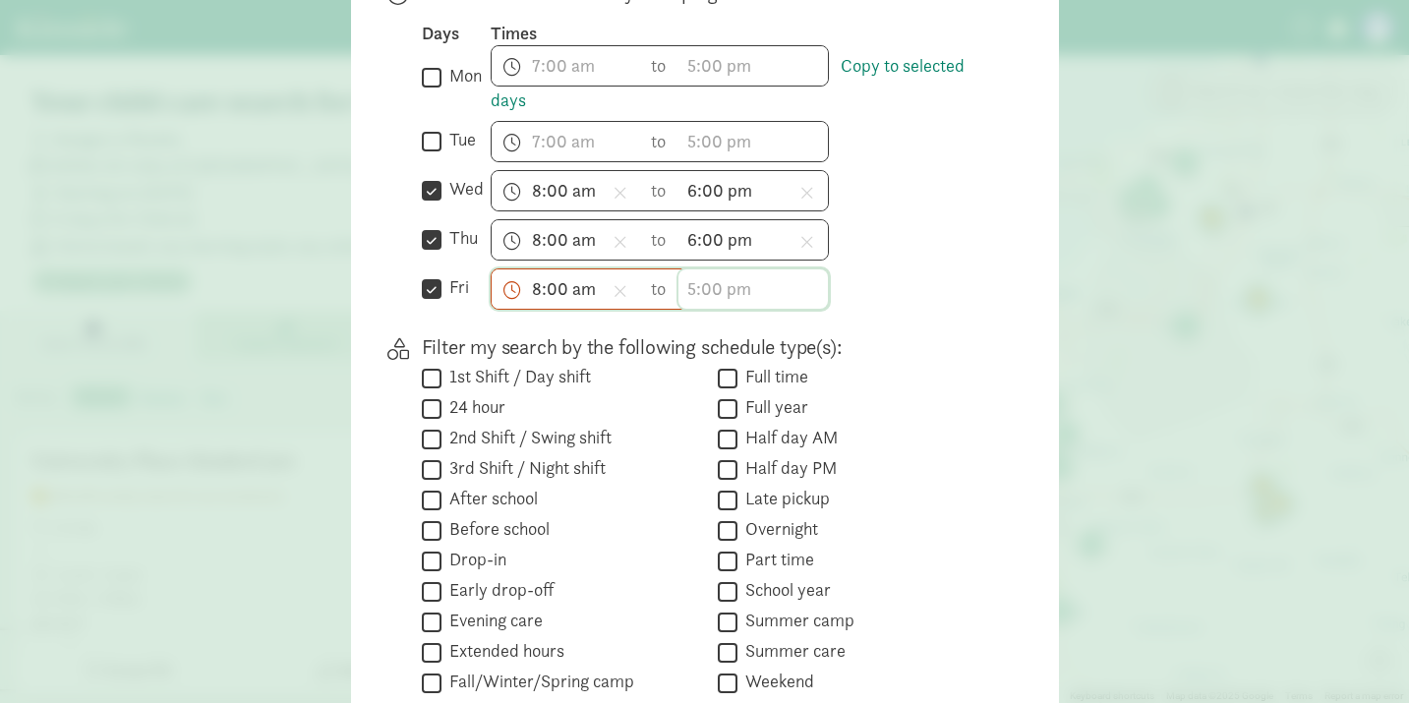
click at [691, 283] on input "text" at bounding box center [754, 288] width 150 height 39
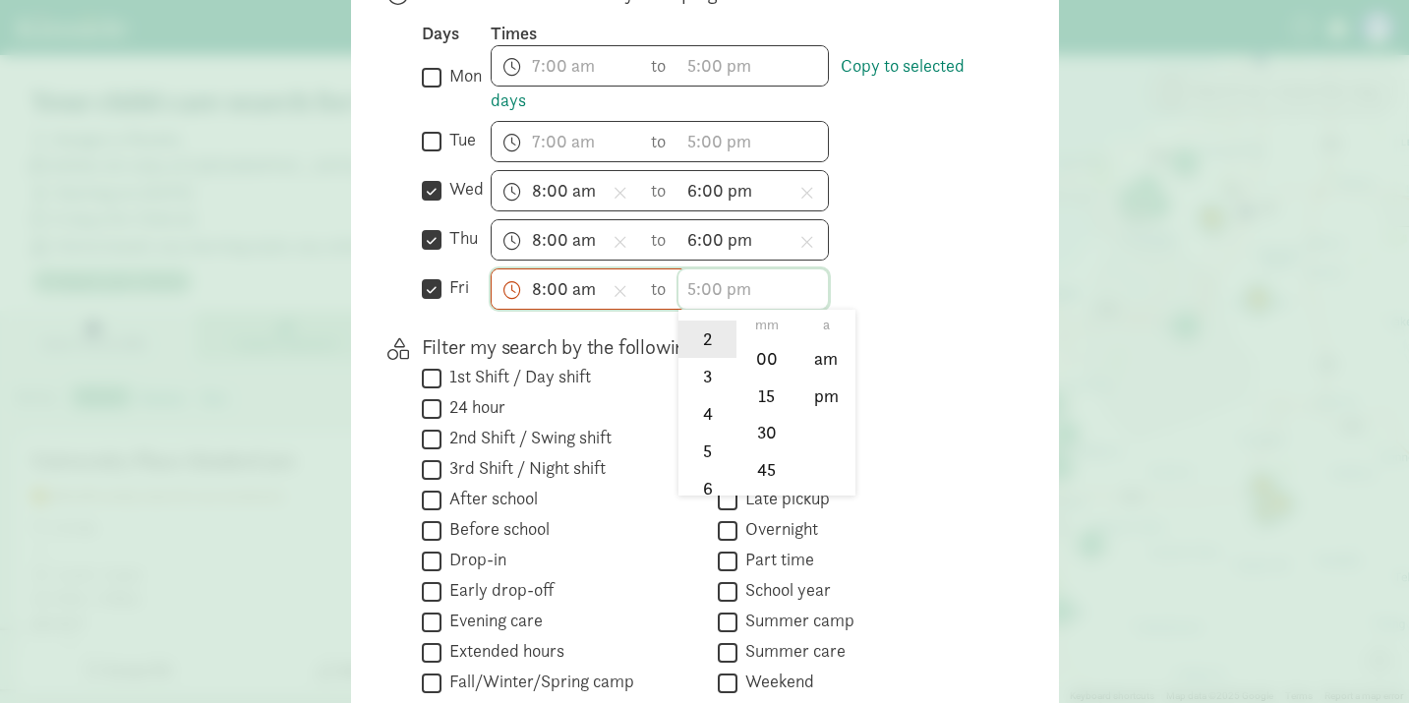
scroll to position [126, 0]
click at [694, 444] on li "6" at bounding box center [708, 455] width 58 height 37
click at [765, 359] on li "00" at bounding box center [767, 357] width 58 height 37
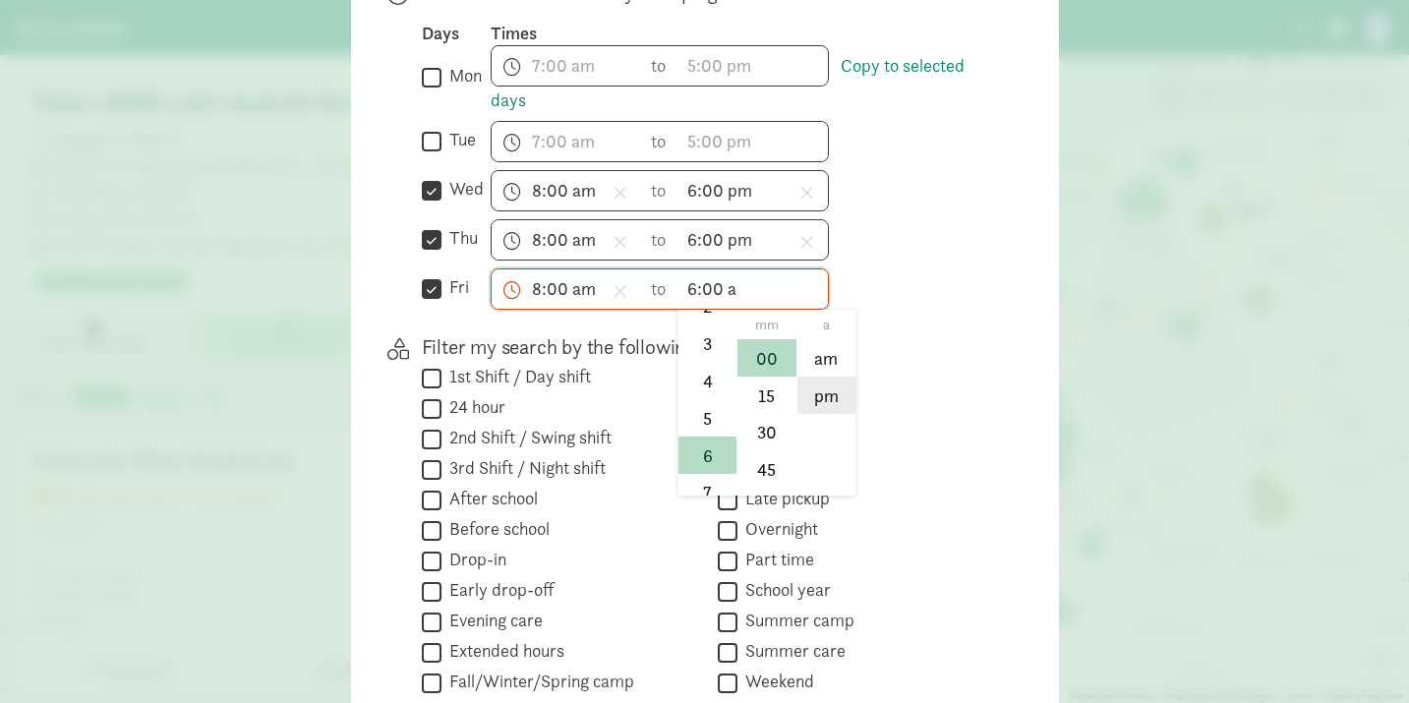
click at [821, 396] on li "pm" at bounding box center [827, 395] width 58 height 37
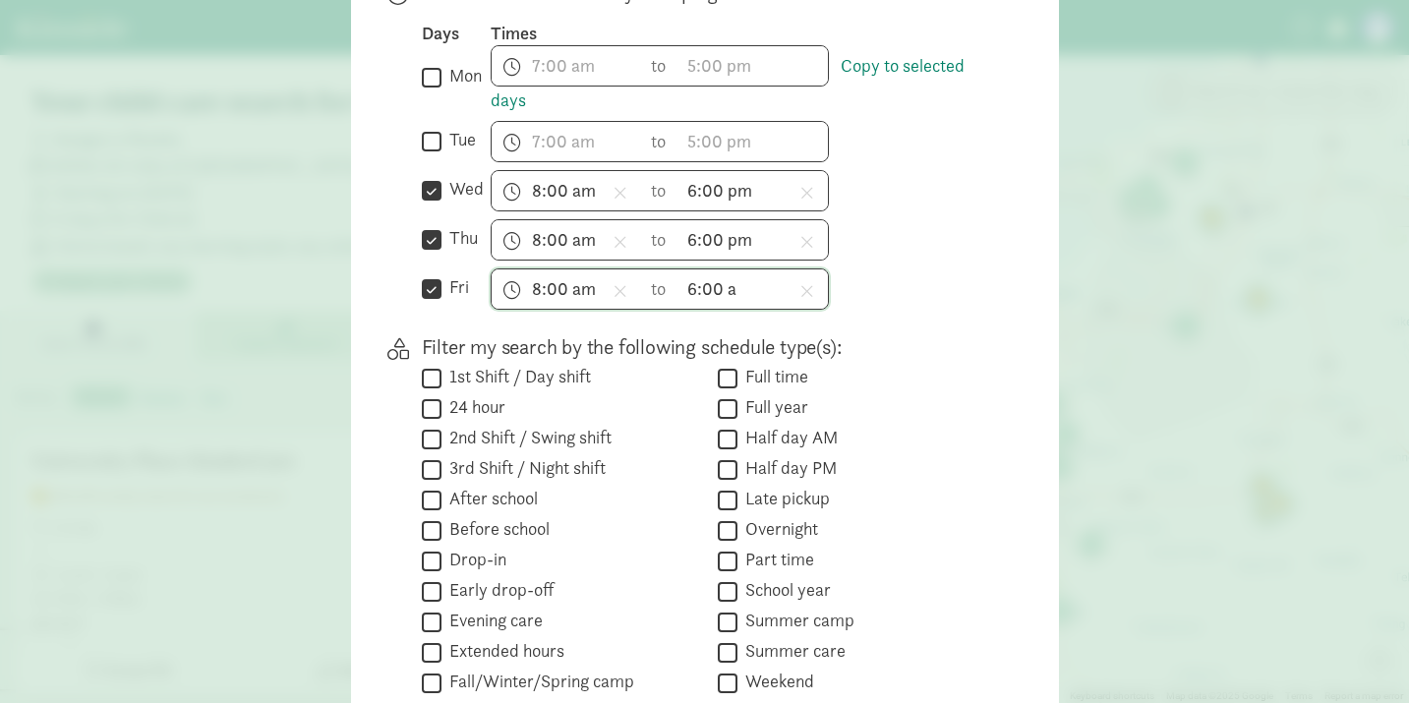
type input "6:00 pm"
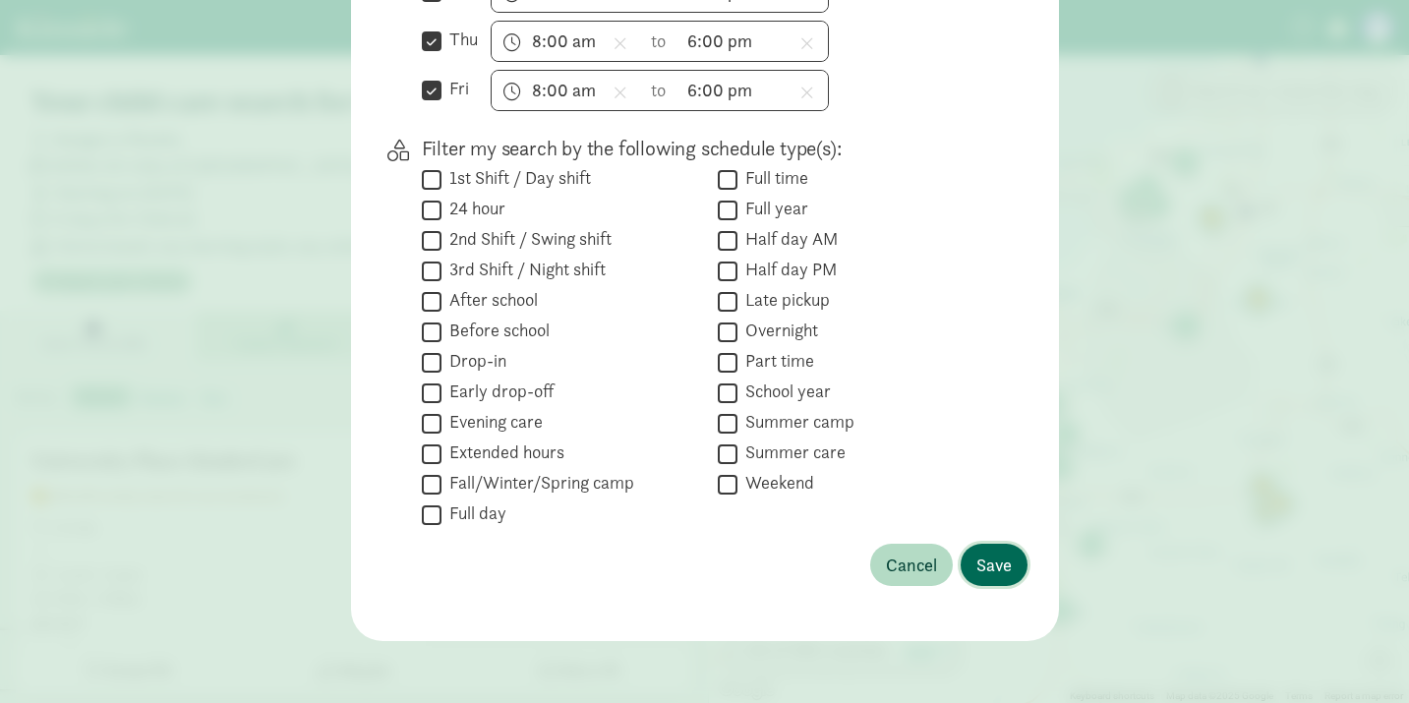
click at [992, 568] on span "Save" at bounding box center [994, 565] width 35 height 27
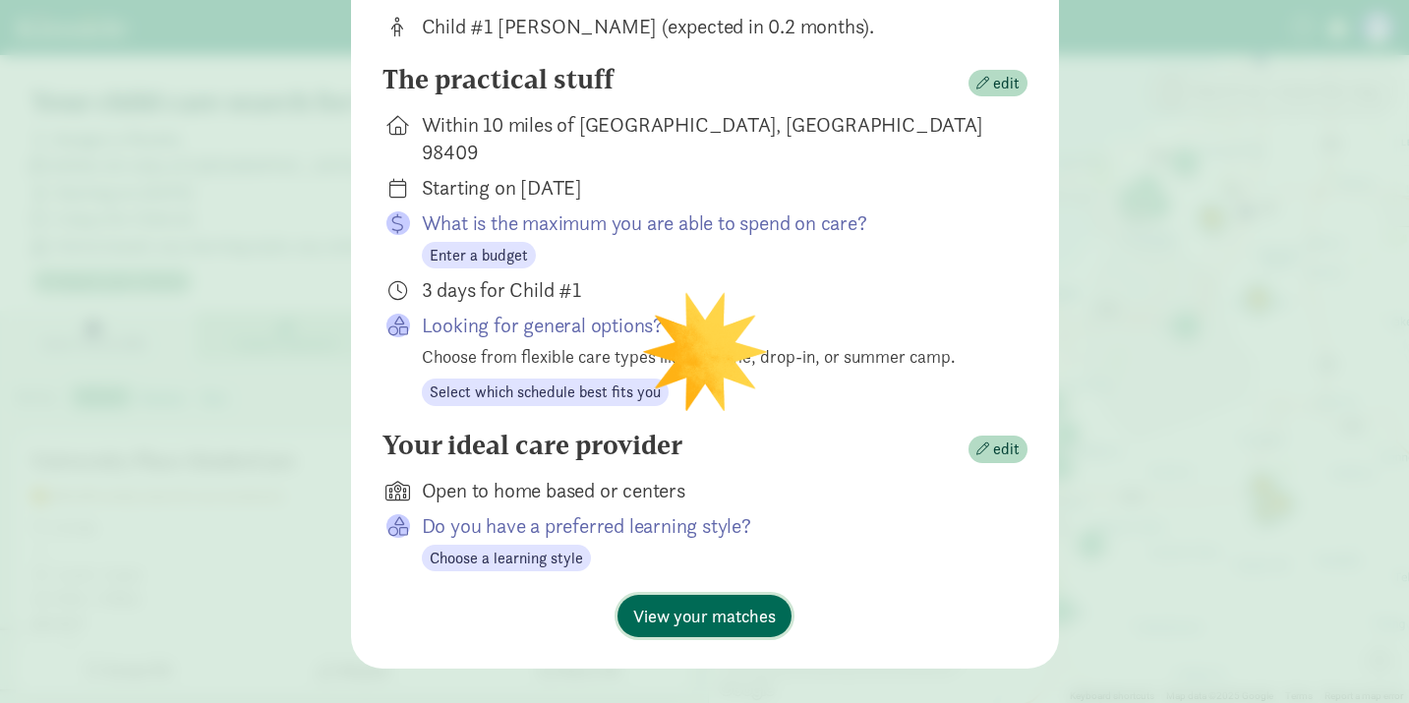
click at [737, 603] on span "View your matches" at bounding box center [704, 616] width 143 height 27
